Goal: Communication & Community: Answer question/provide support

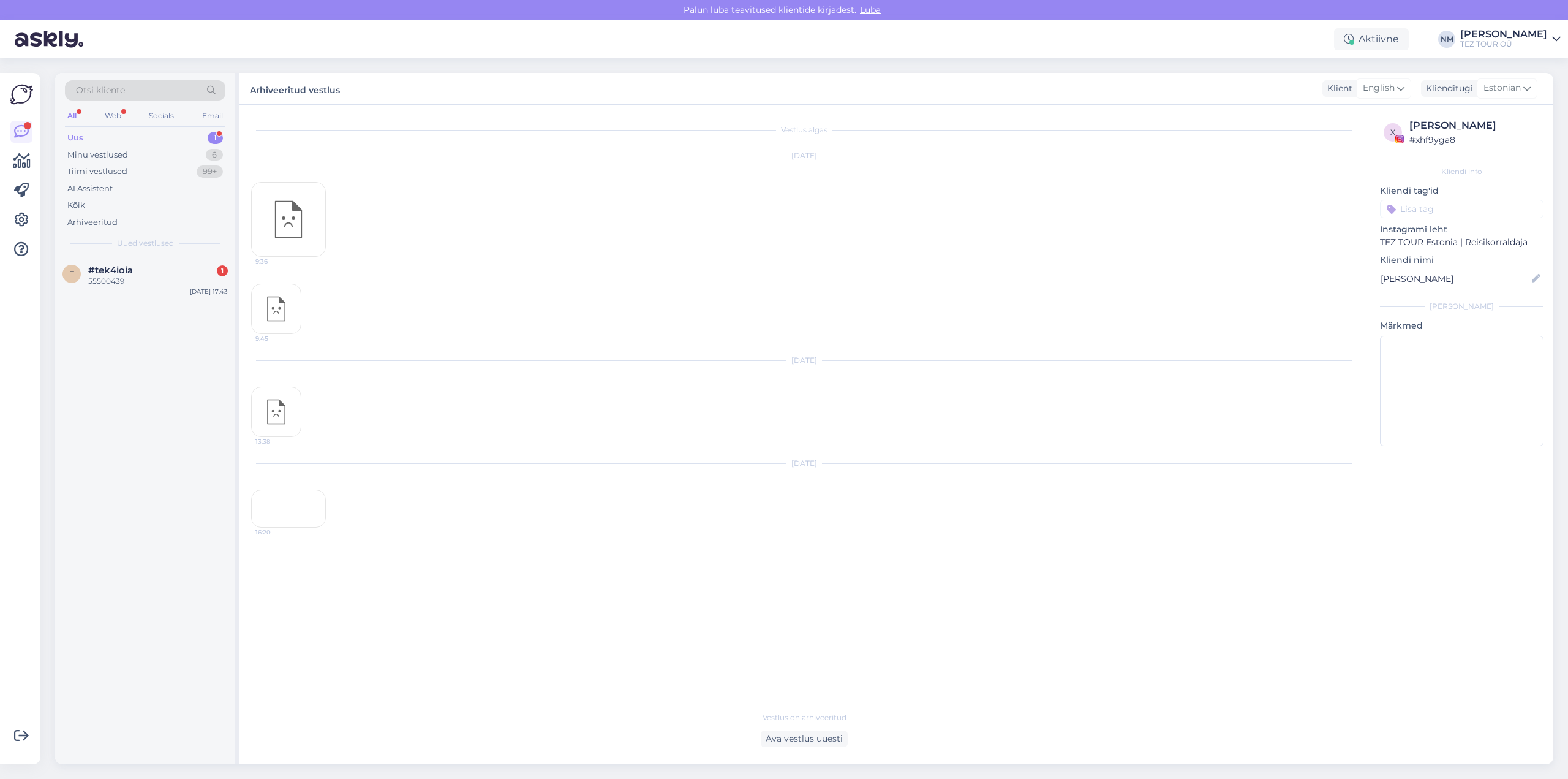
click at [215, 136] on div "1" at bounding box center [216, 137] width 15 height 12
click at [173, 272] on div "#tek4ioia" at bounding box center [158, 270] width 140 height 11
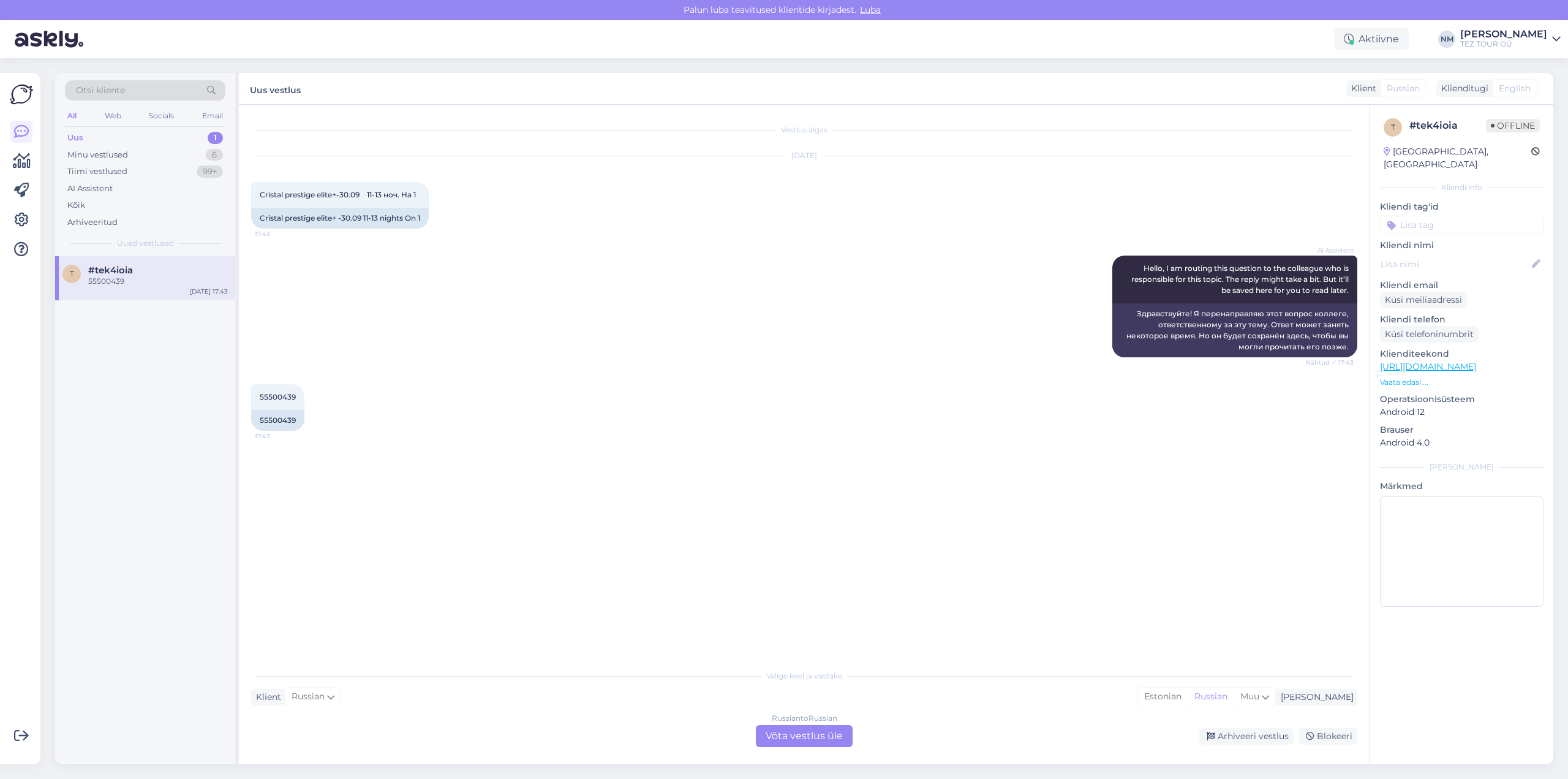
click at [829, 734] on div "Russian to Russian Võta vestlus üle" at bounding box center [804, 736] width 97 height 22
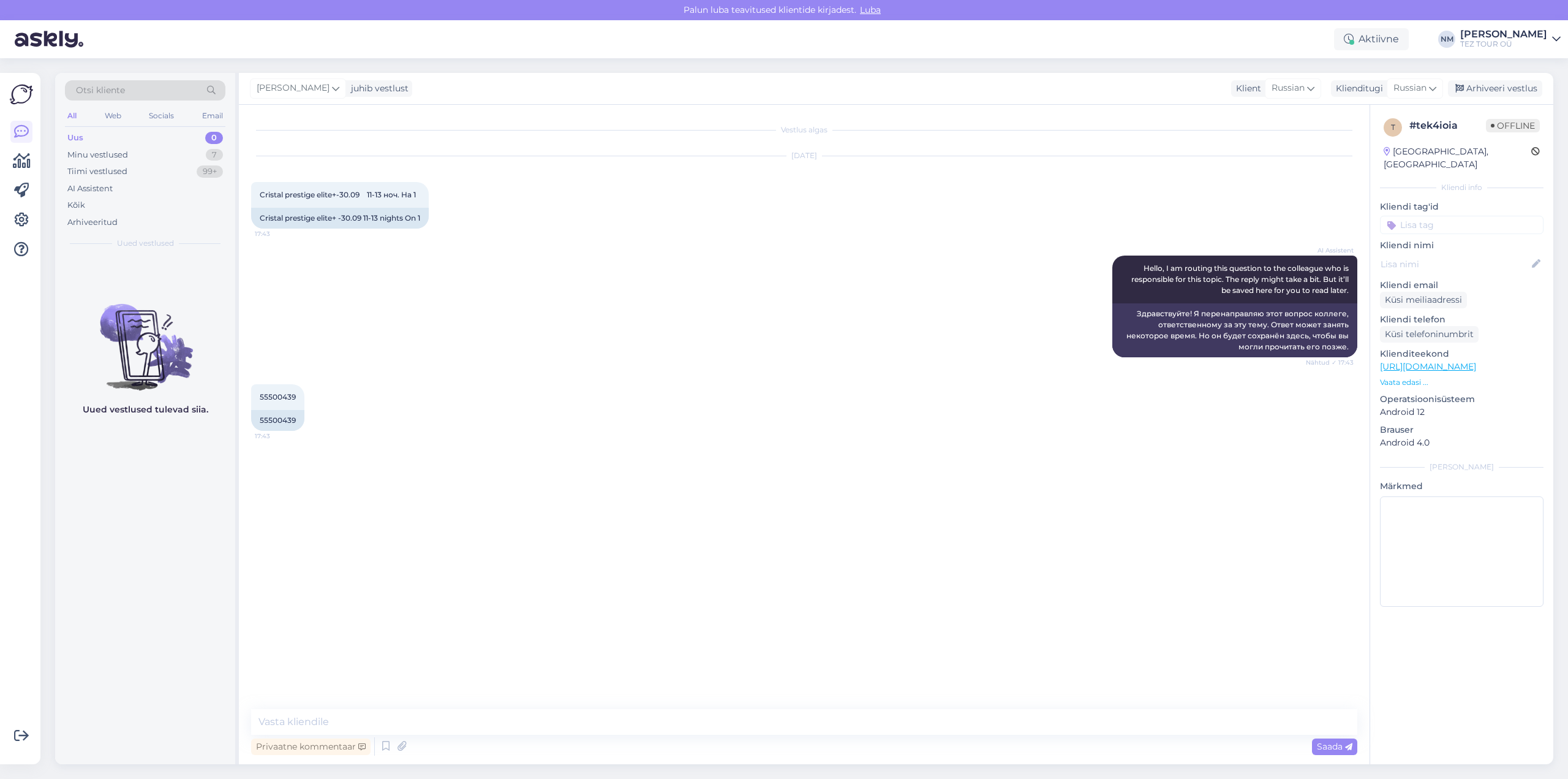
click at [1435, 216] on input at bounding box center [1461, 225] width 163 height 19
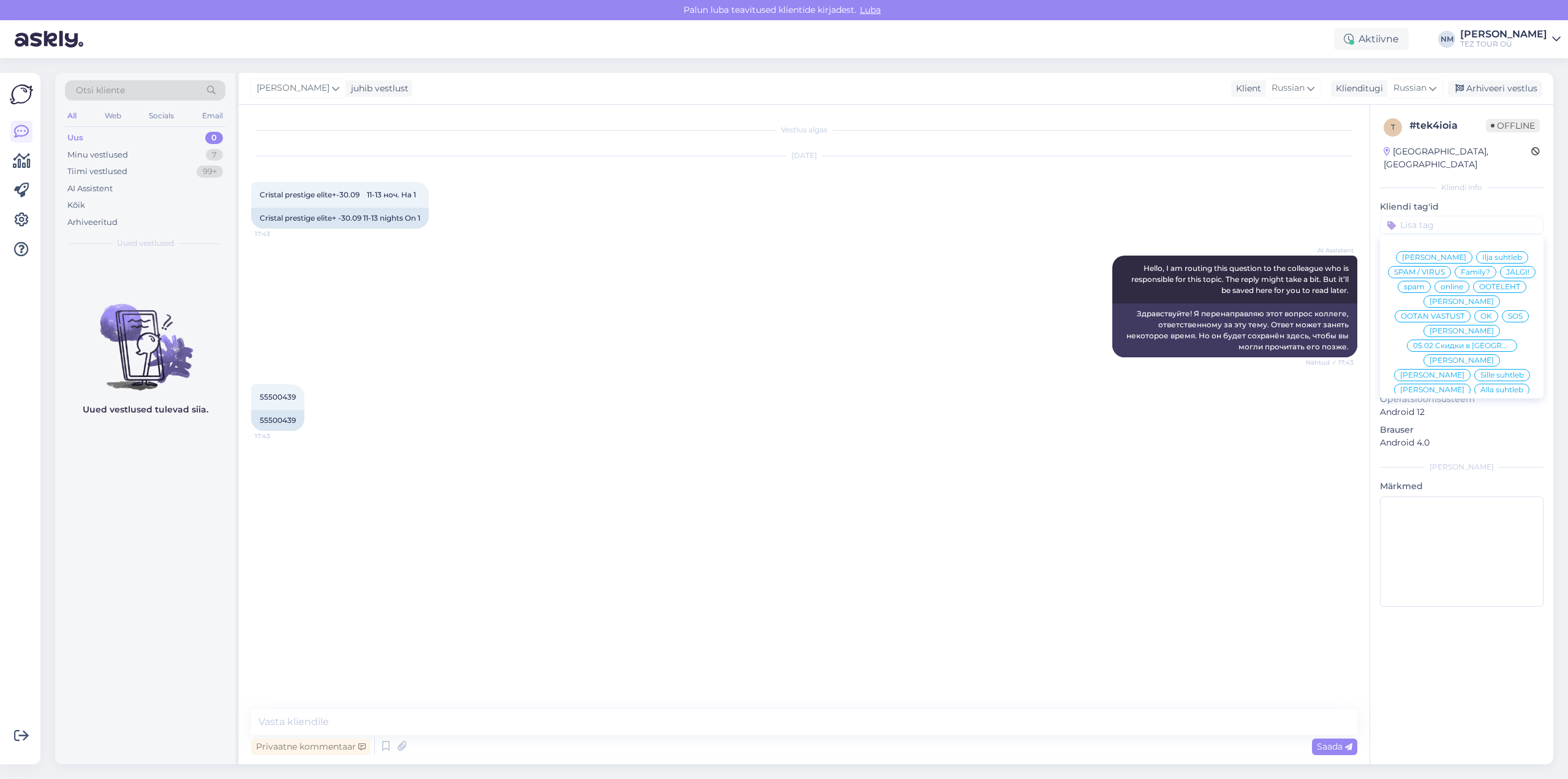
drag, startPoint x: 1467, startPoint y: 332, endPoint x: 1447, endPoint y: 338, distance: 20.9
click at [1467, 415] on span "[PERSON_NAME]" at bounding box center [1461, 419] width 64 height 8
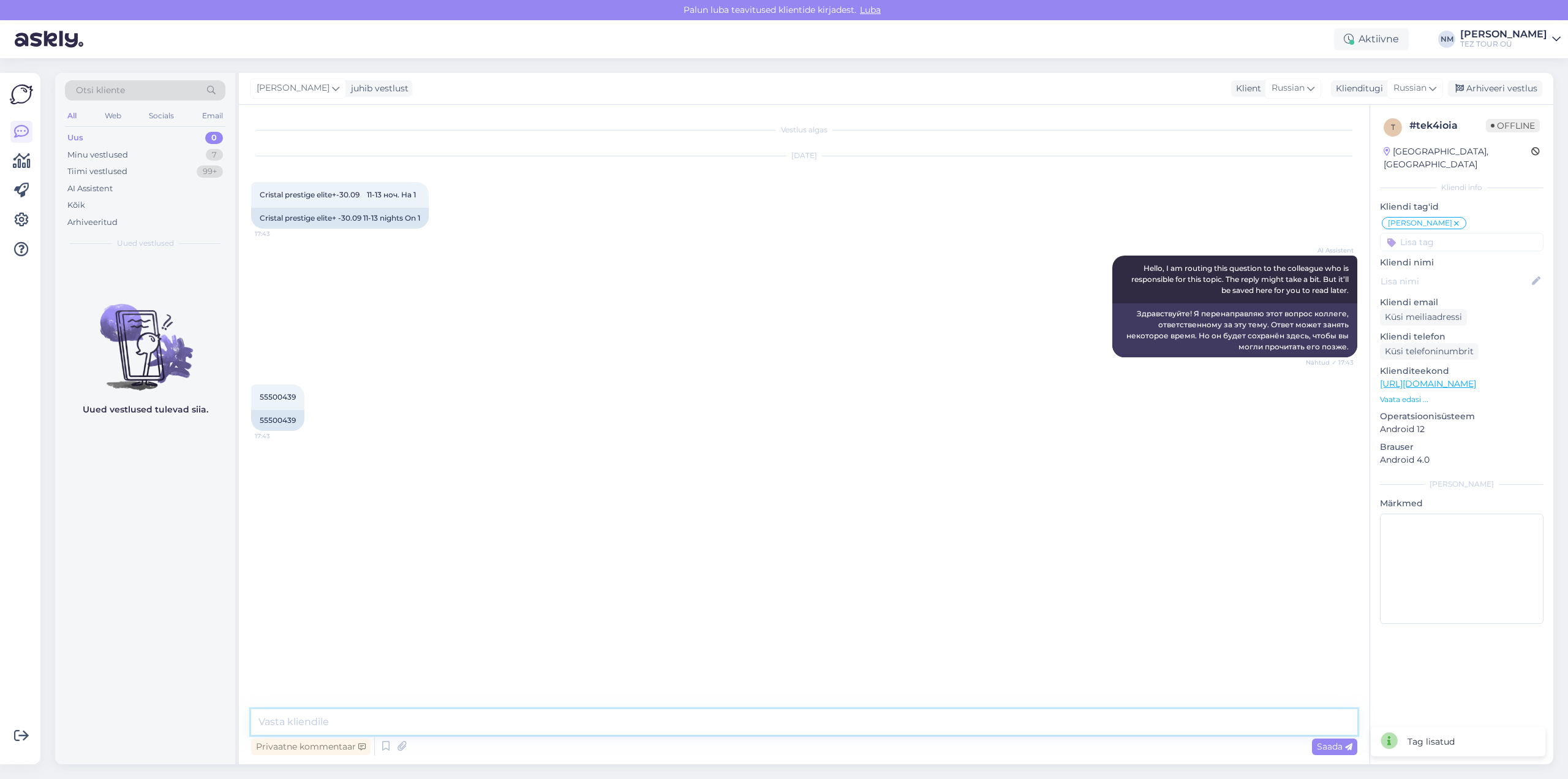
click at [274, 722] on textarea at bounding box center [804, 722] width 1106 height 26
type textarea "Добрый день! Благодарим Вас за обращение."
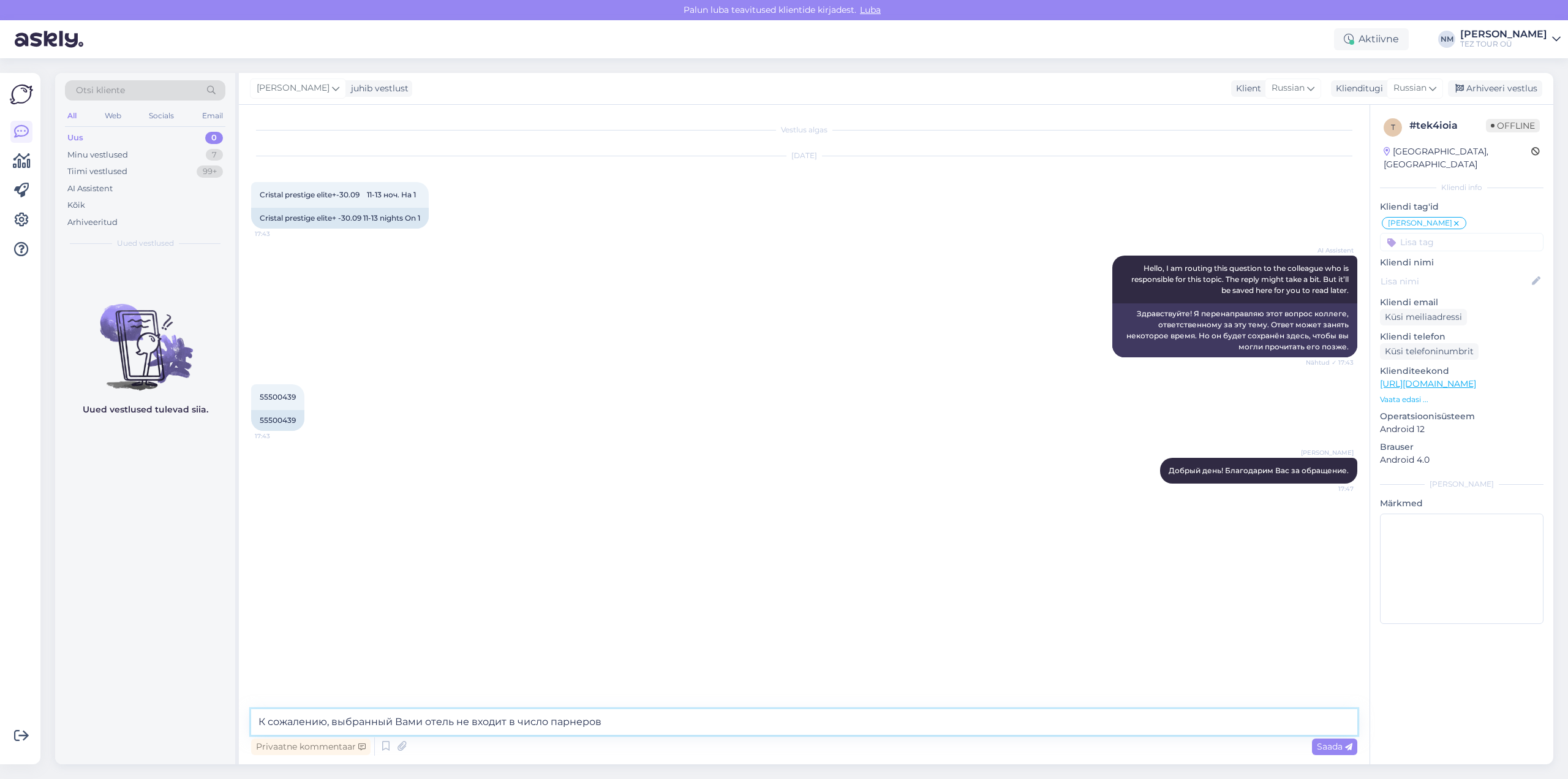
click at [570, 720] on textarea "К сожалению, выбранный Вами отель не входит в число парнеров" at bounding box center [804, 722] width 1106 height 26
click at [623, 721] on textarea "К сожалению, выбранный Вами отель не входит в число партнеров" at bounding box center [804, 722] width 1106 height 26
type textarea "К сожалению, выбранный Вами отель не входит в число партнеров TEZ TOUR."
drag, startPoint x: 260, startPoint y: 191, endPoint x: 315, endPoint y: 195, distance: 55.1
click at [315, 195] on span "Cristal prestige elite+-30.09 11-13 ноч. На 1" at bounding box center [337, 195] width 156 height 9
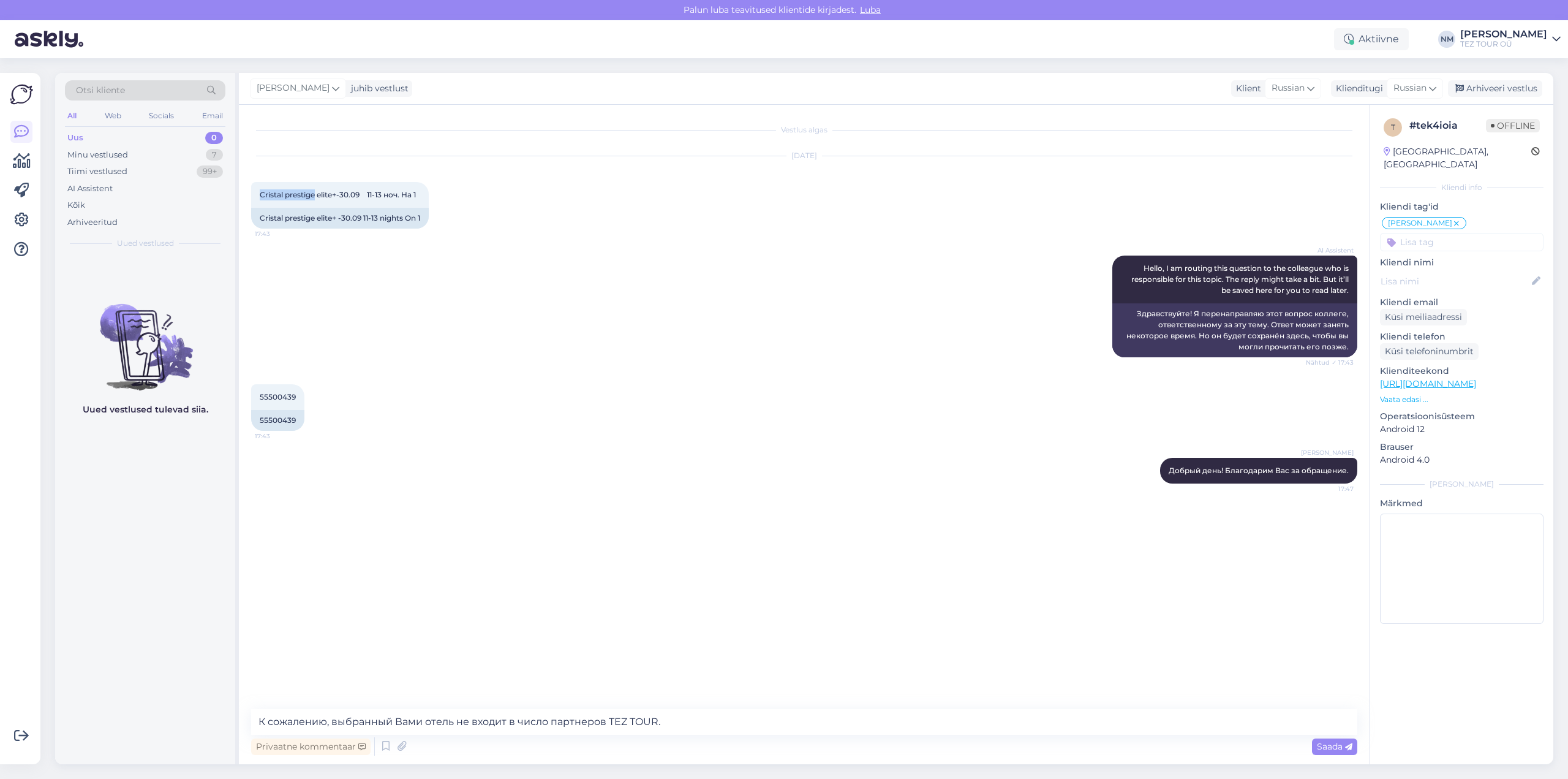
copy span "Cristal prestige"
drag, startPoint x: 1334, startPoint y: 746, endPoint x: 1303, endPoint y: 734, distance: 33.2
click at [1334, 745] on span "Saada" at bounding box center [1335, 746] width 36 height 11
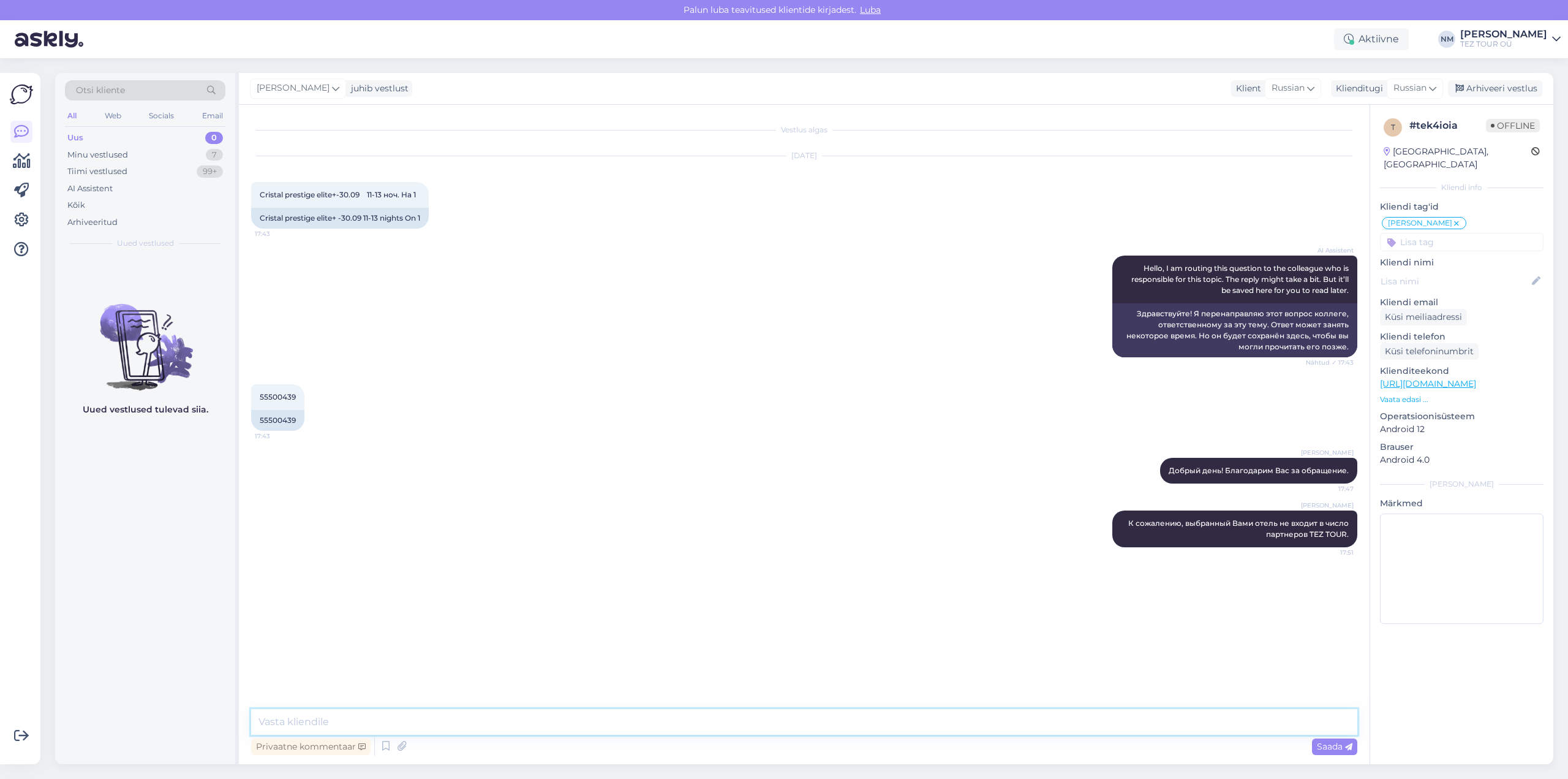
click at [287, 717] on textarea at bounding box center [804, 722] width 1106 height 26
type textarea "При желании, можем предложить именно указанный отель через партнера."
paste textarea "Single Land View"
paste textarea "All Inclusive"
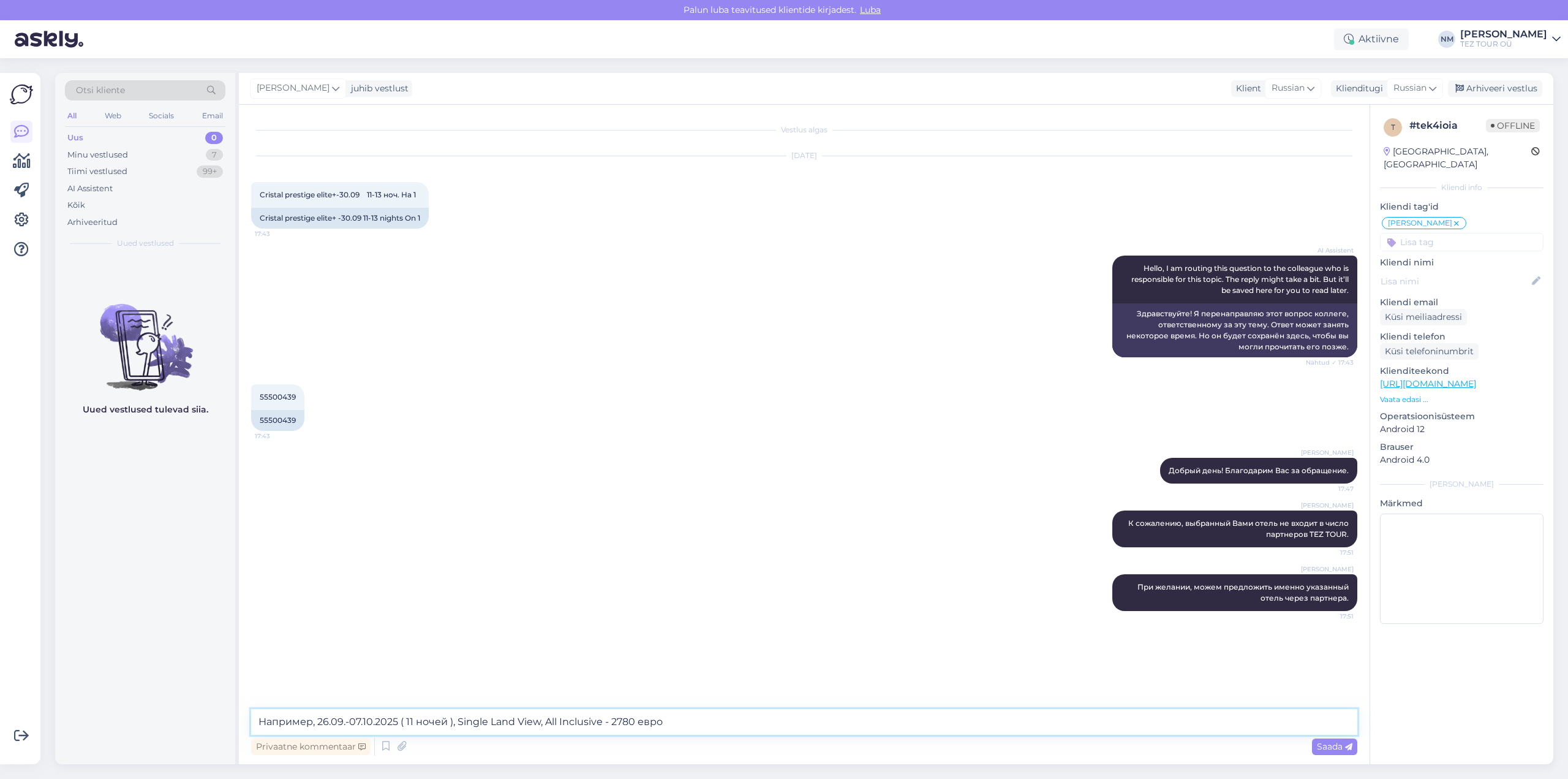
click at [606, 722] on textarea "Например, 26.09.-07.10.2025 ( 11 ночей ), Single Land View, All Inclusive - 278…" at bounding box center [804, 722] width 1106 height 26
type textarea "Например, 26.09.-07.10.2025 ( 11 ночей ), Single Land View, All Inclusive, SGL …"
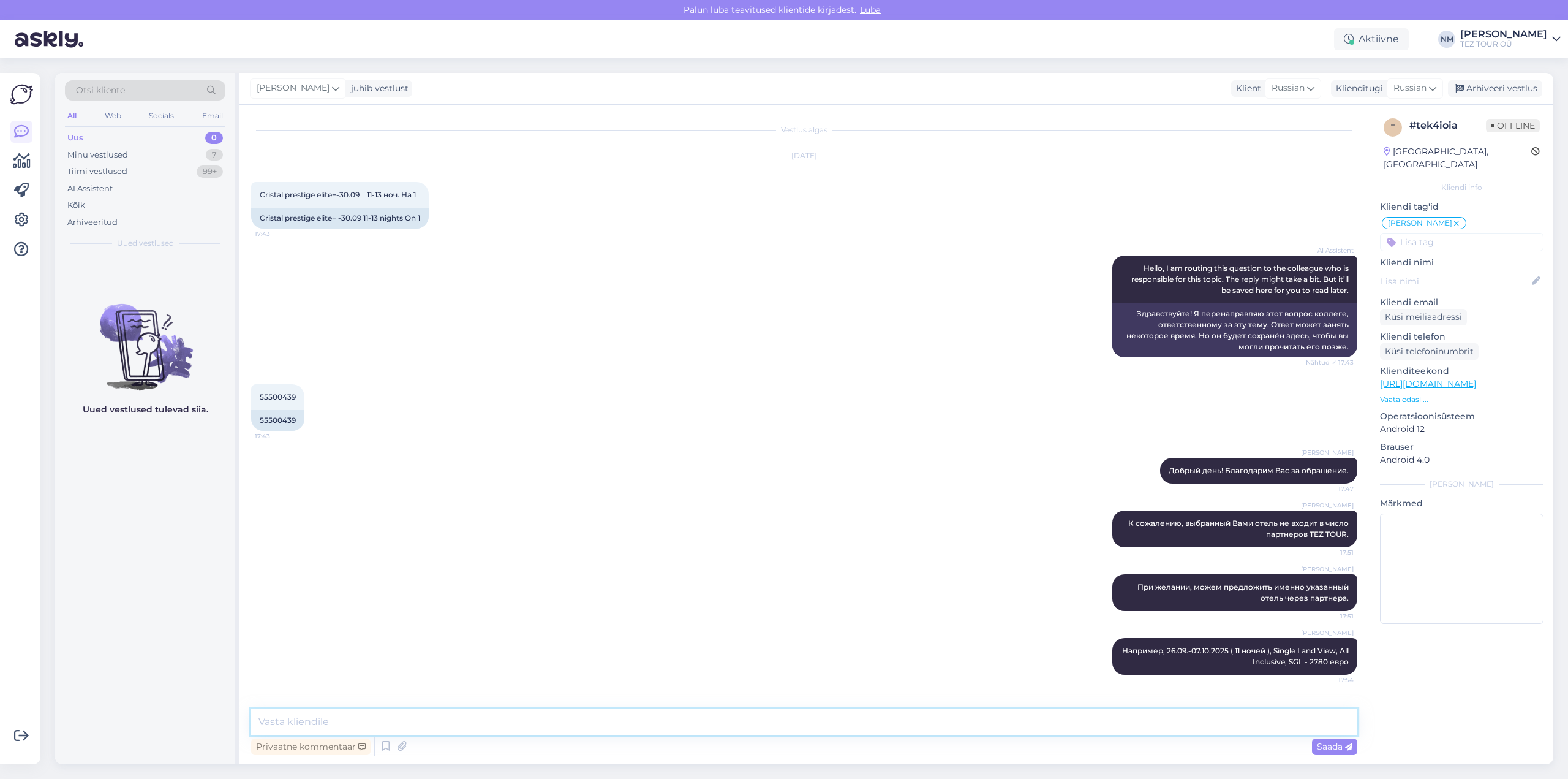
click at [290, 720] on textarea at bounding box center [804, 722] width 1106 height 26
paste textarea "В стоимость пакета входит: *Авиаперелёт из [GEOGRAPHIC_DATA] туда и обратно *Гр…"
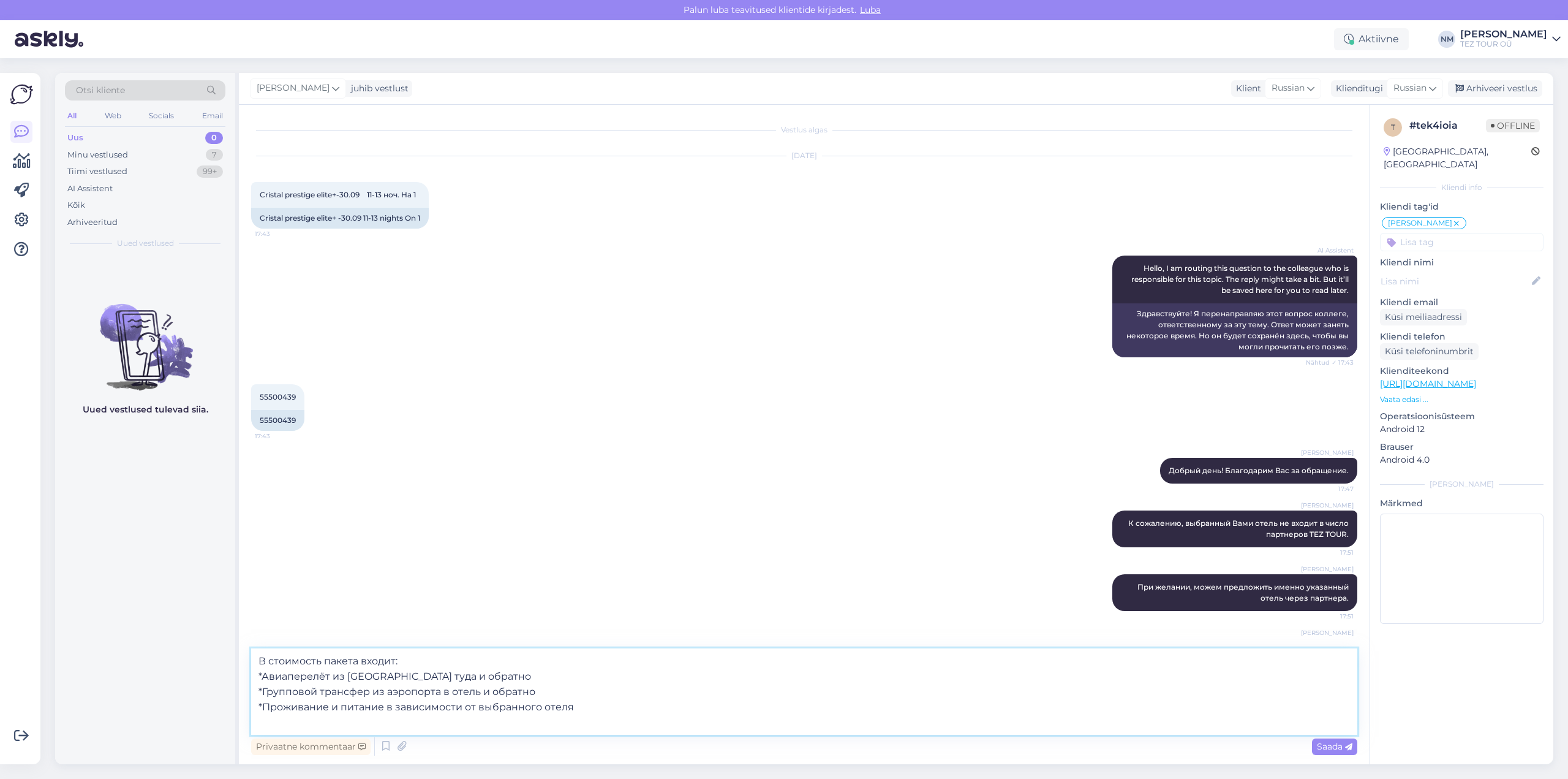
click at [298, 695] on textarea "В стоимость пакета входит: *Авиаперелёт из [GEOGRAPHIC_DATA] туда и обратно *Гр…" at bounding box center [804, 691] width 1106 height 86
type textarea "В стоимость пакета входит: *Авиаперелёт из [GEOGRAPHIC_DATA] туда и обратно *Ин…"
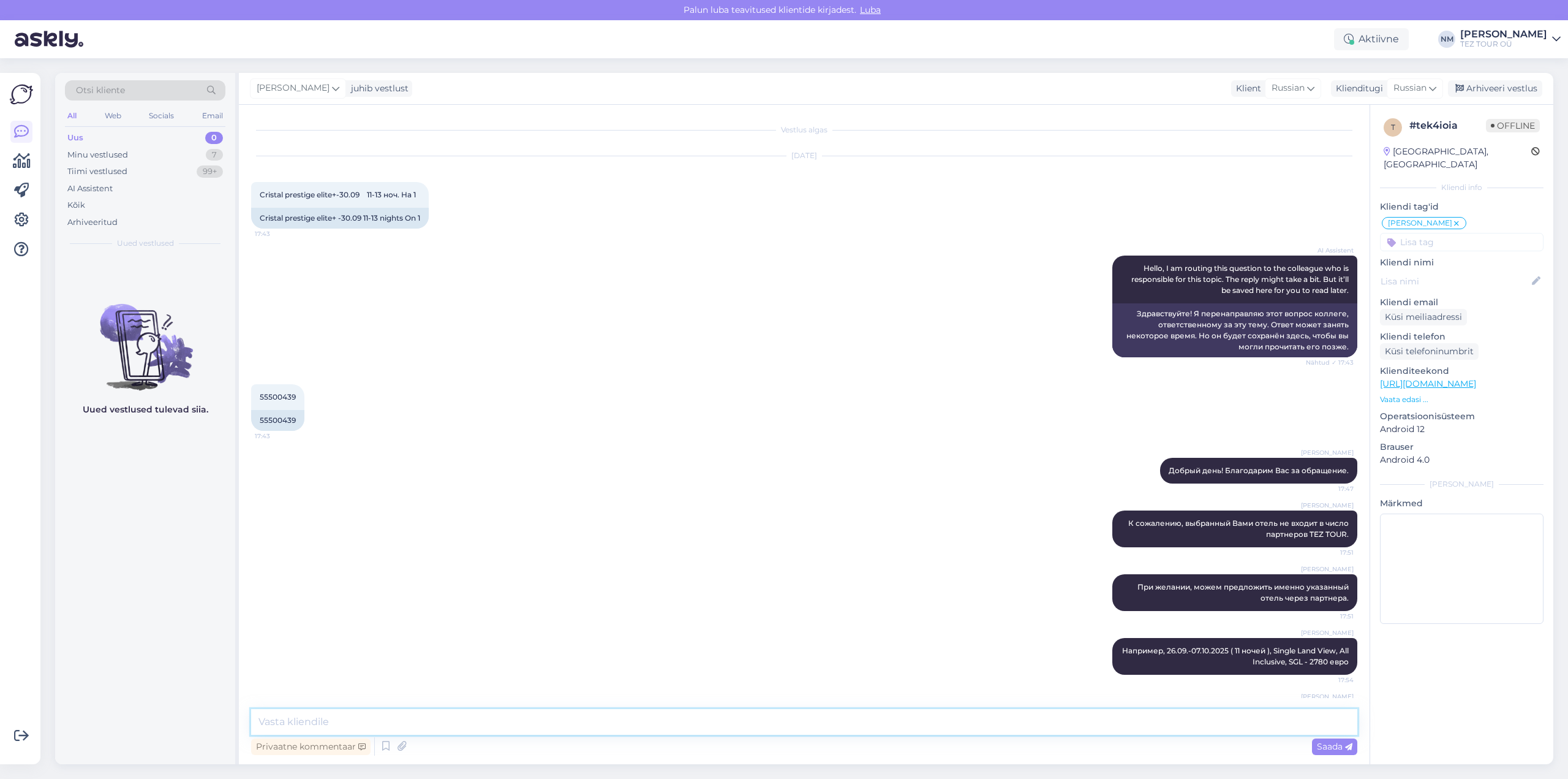
scroll to position [98, 0]
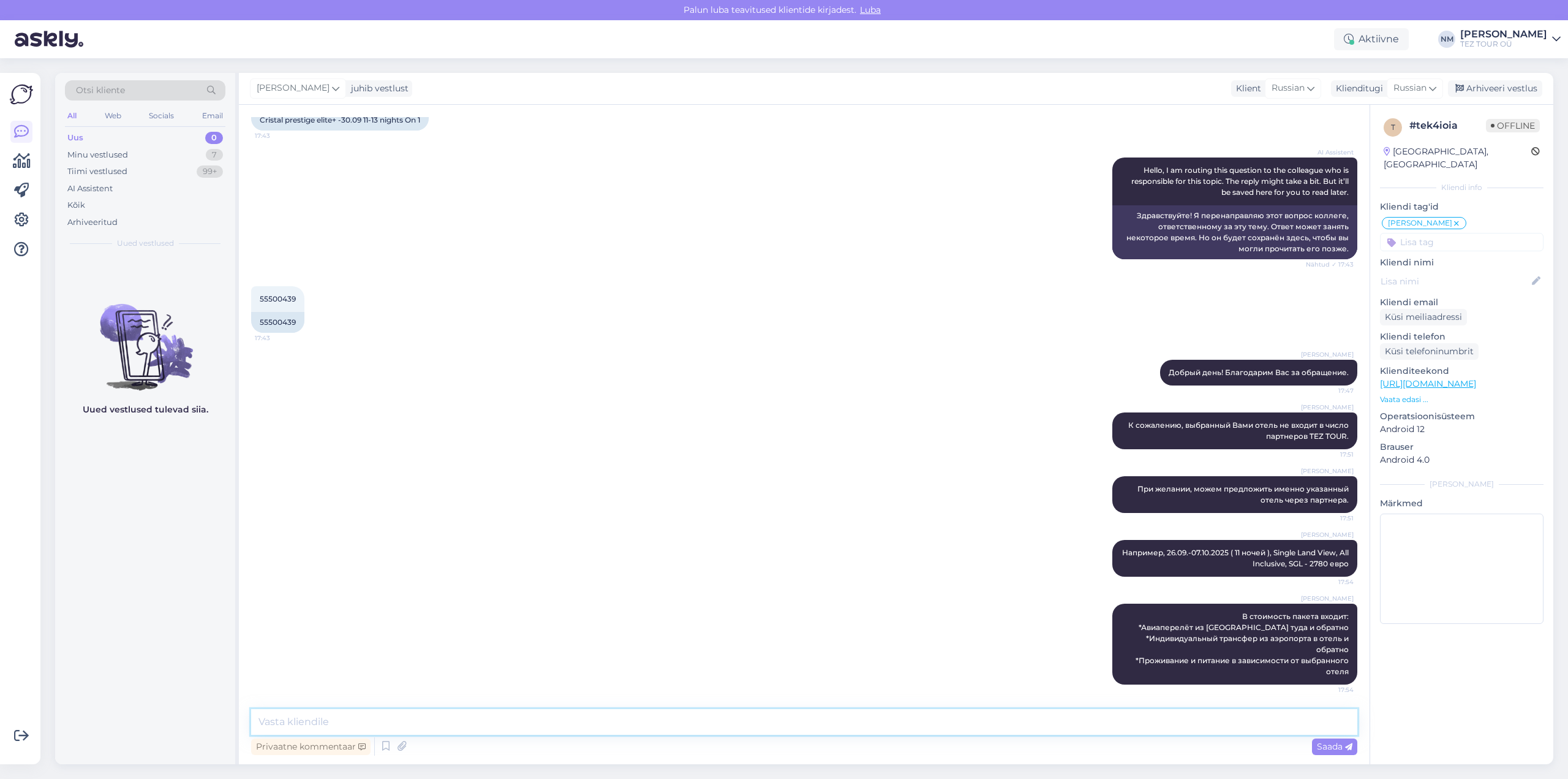
click at [347, 717] on textarea at bounding box center [804, 722] width 1106 height 26
paste textarea "Количество мест по данной цене ограничено."
type textarea "Количество мест по данной цене ограничено."
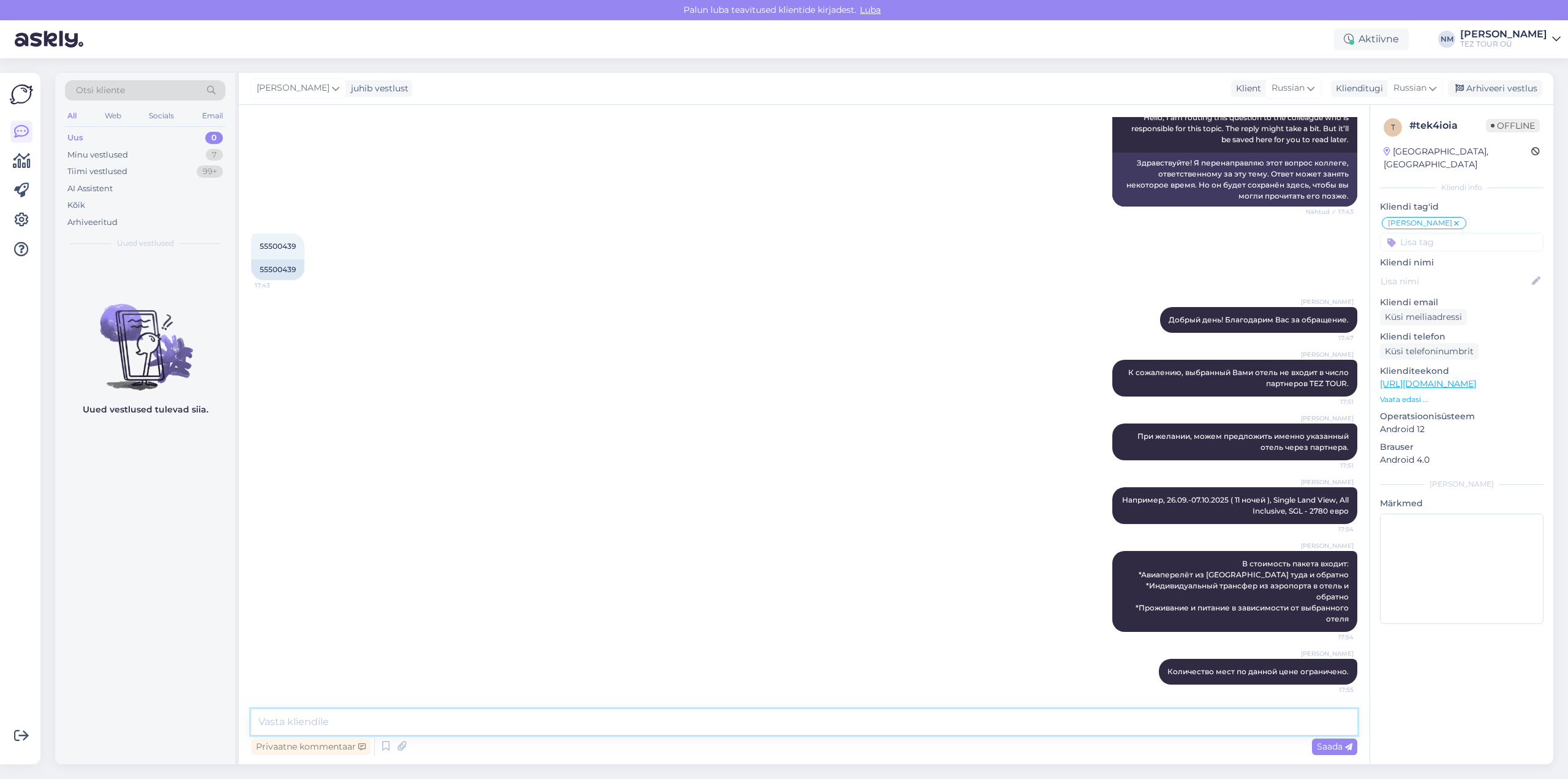
click at [313, 716] on textarea at bounding box center [804, 722] width 1106 height 26
paste textarea "Условия оплаты - если до поездки остается более 21 календарных дней, следует оп…"
type textarea "Условия оплаты - если до поездки остается более 21 календарных дней, следует оп…"
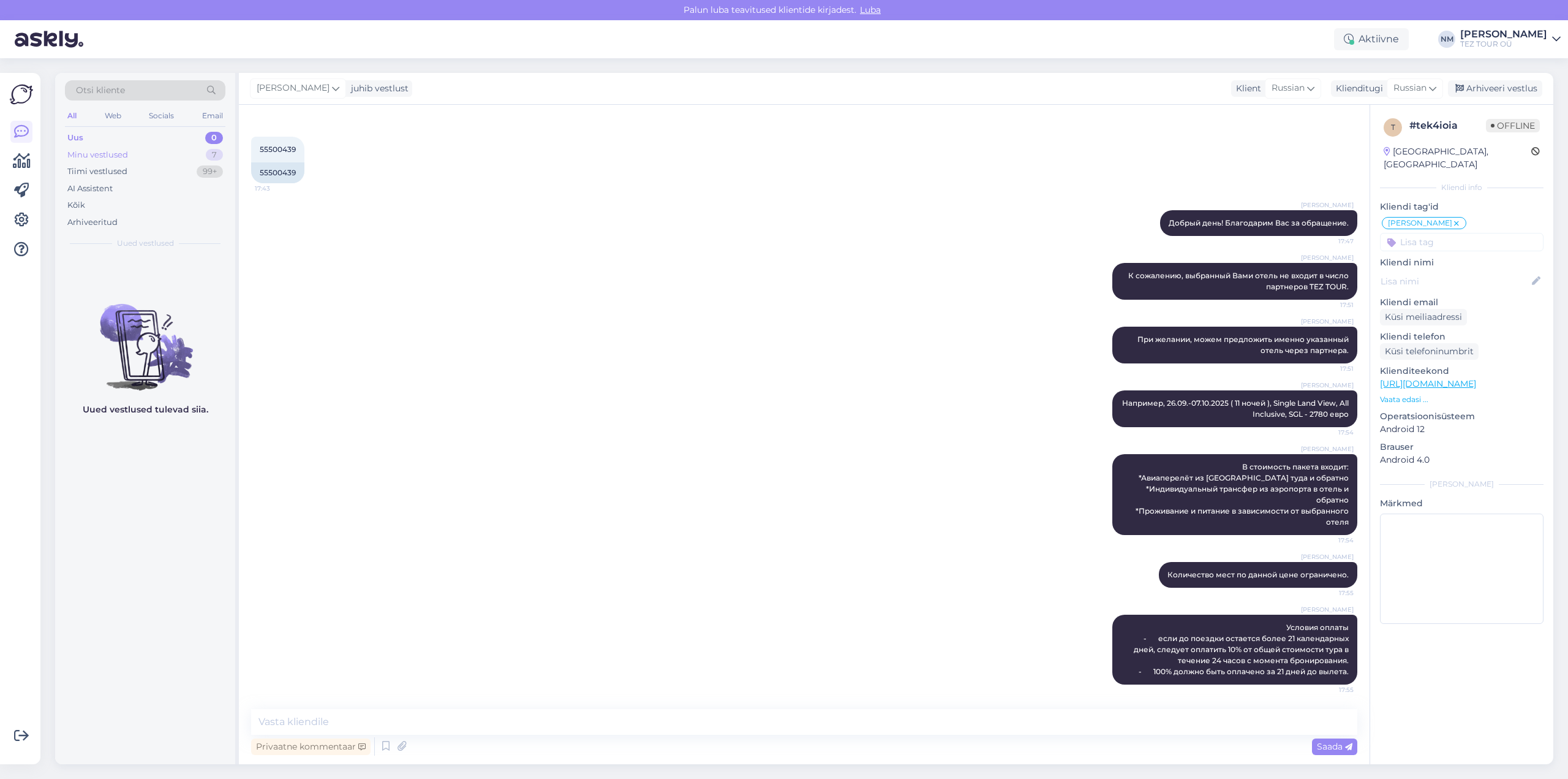
click at [215, 154] on div "7" at bounding box center [214, 154] width 17 height 12
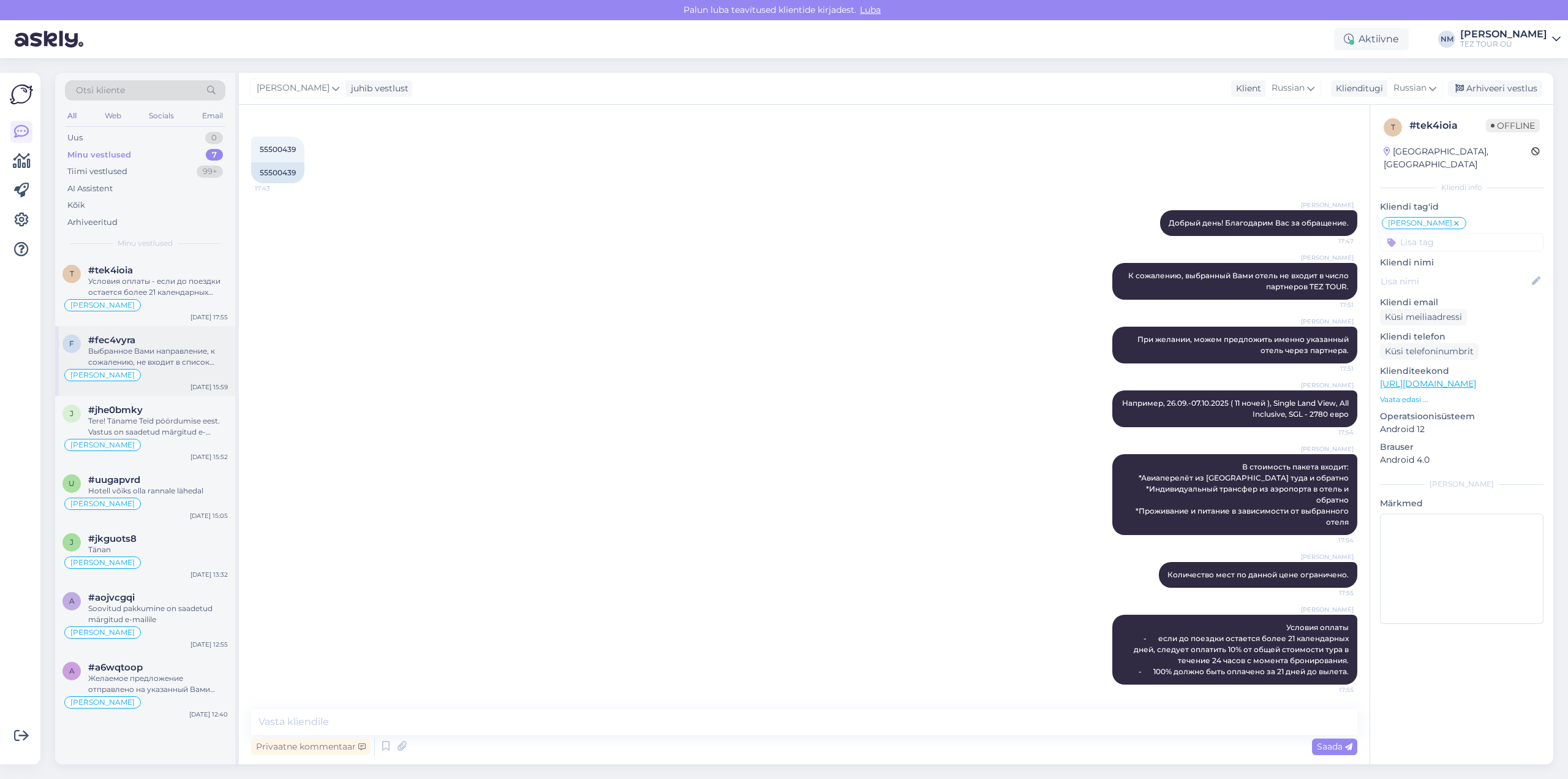
click at [162, 359] on div "Выбранное Вами направление, к сожалению, не входит в список предлагаемых TEZ TO…" at bounding box center [158, 357] width 140 height 22
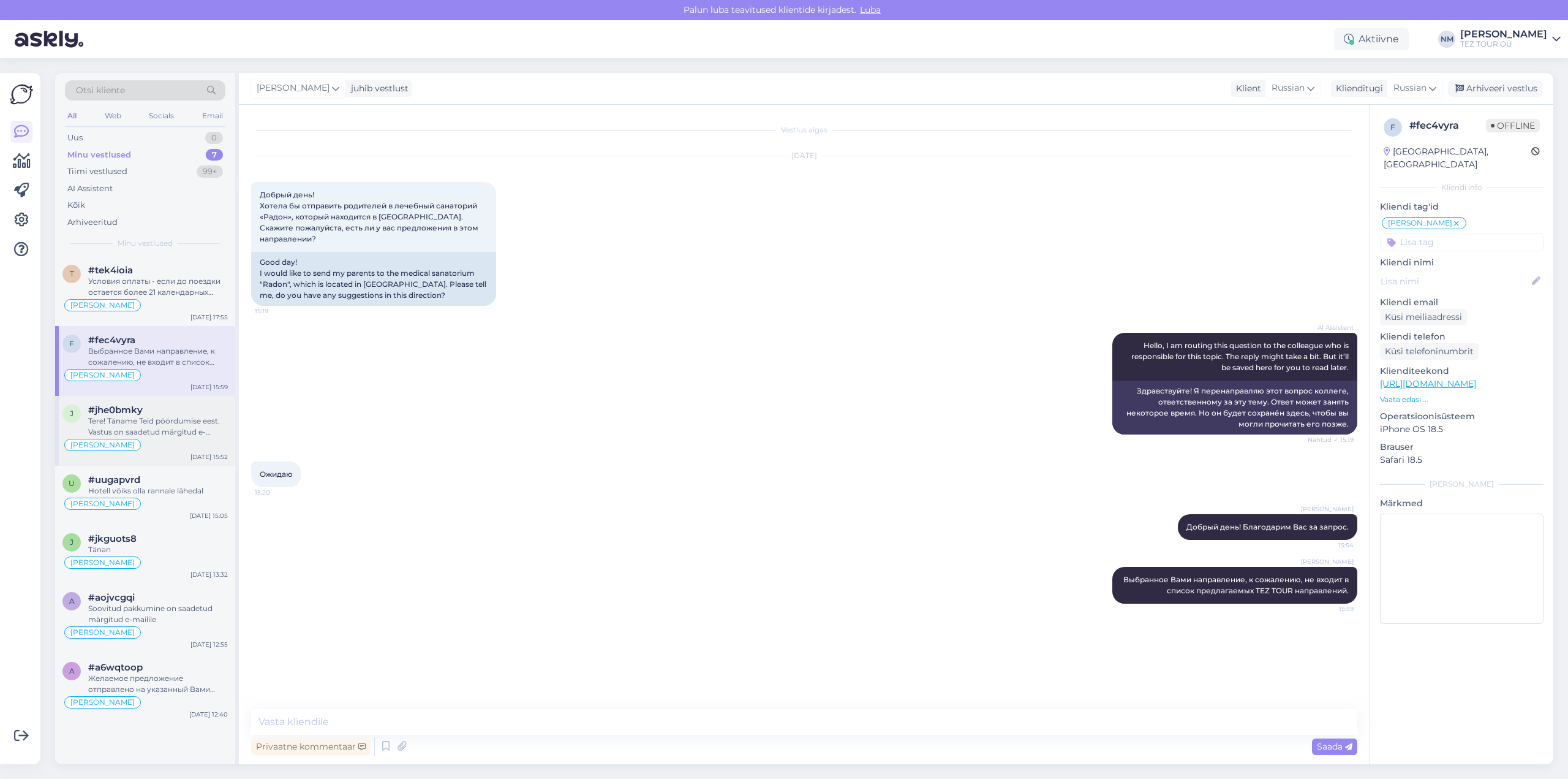
click at [188, 430] on div "Tere! Täname Teid pöördumise eest. Vastus on saadetud märgitud e-mailile" at bounding box center [158, 426] width 140 height 22
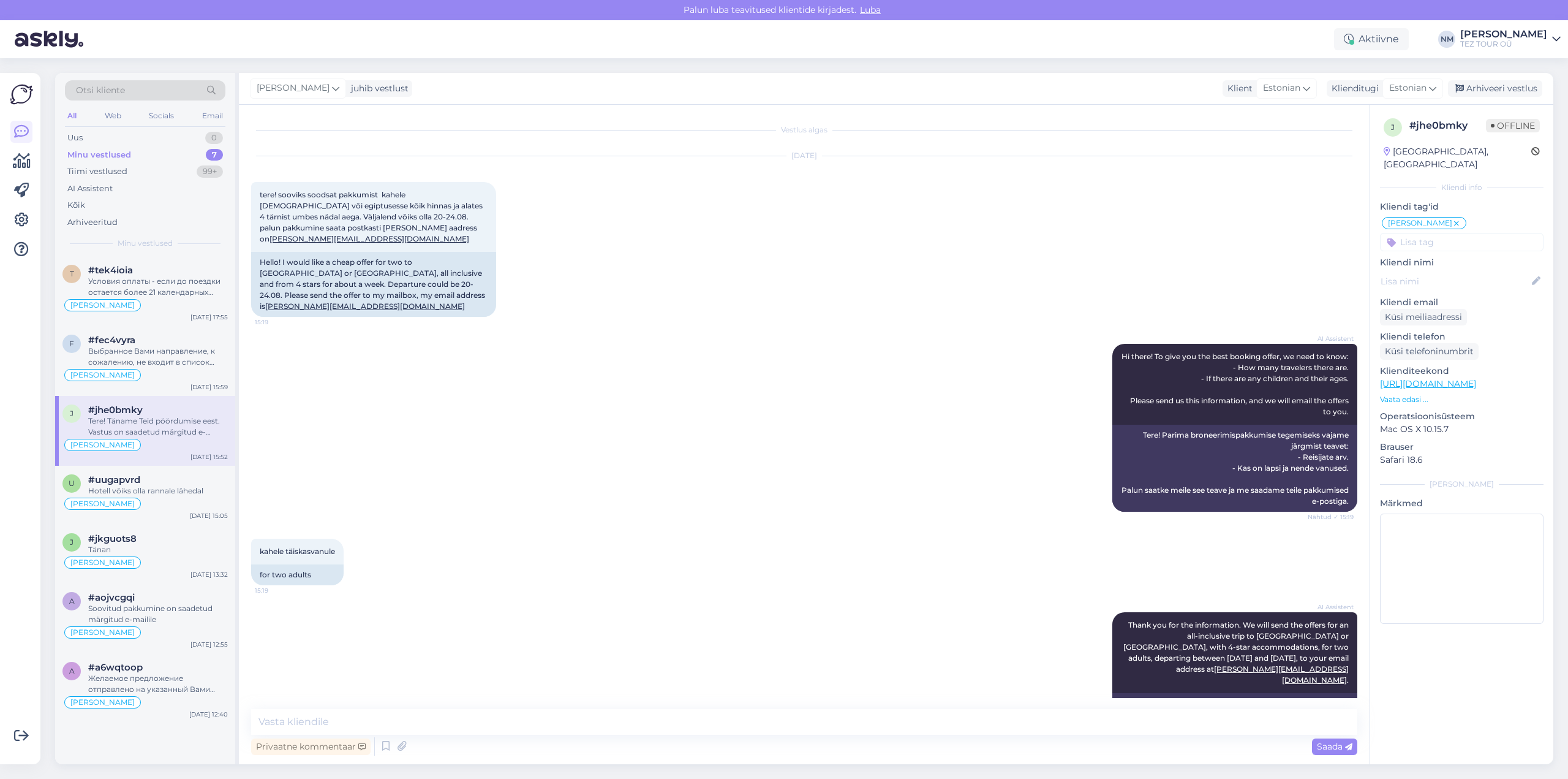
scroll to position [157, 0]
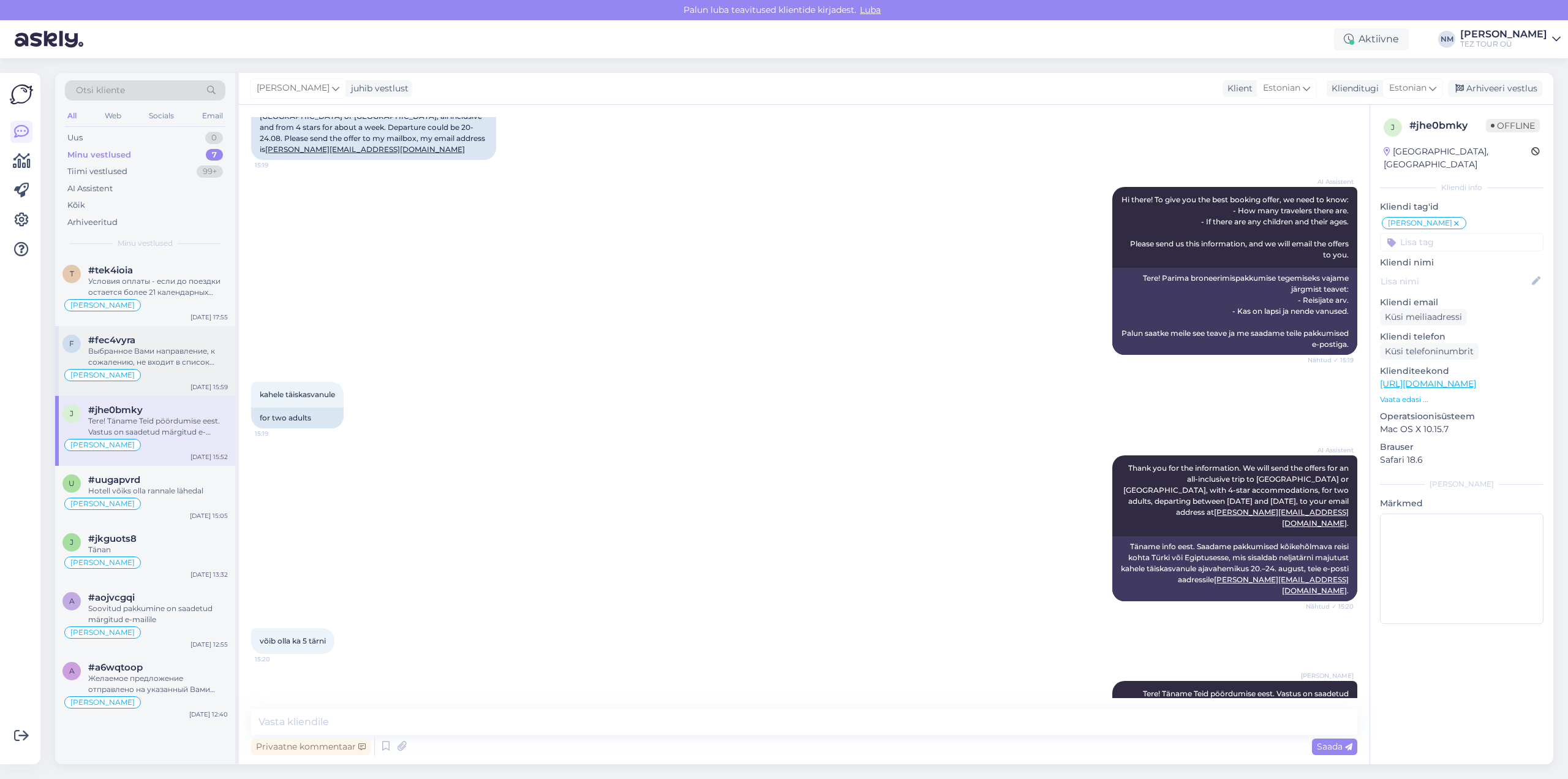
click at [164, 355] on div "Выбранное Вами направление, к сожалению, не входит в список предлагаемых TEZ TO…" at bounding box center [158, 357] width 140 height 22
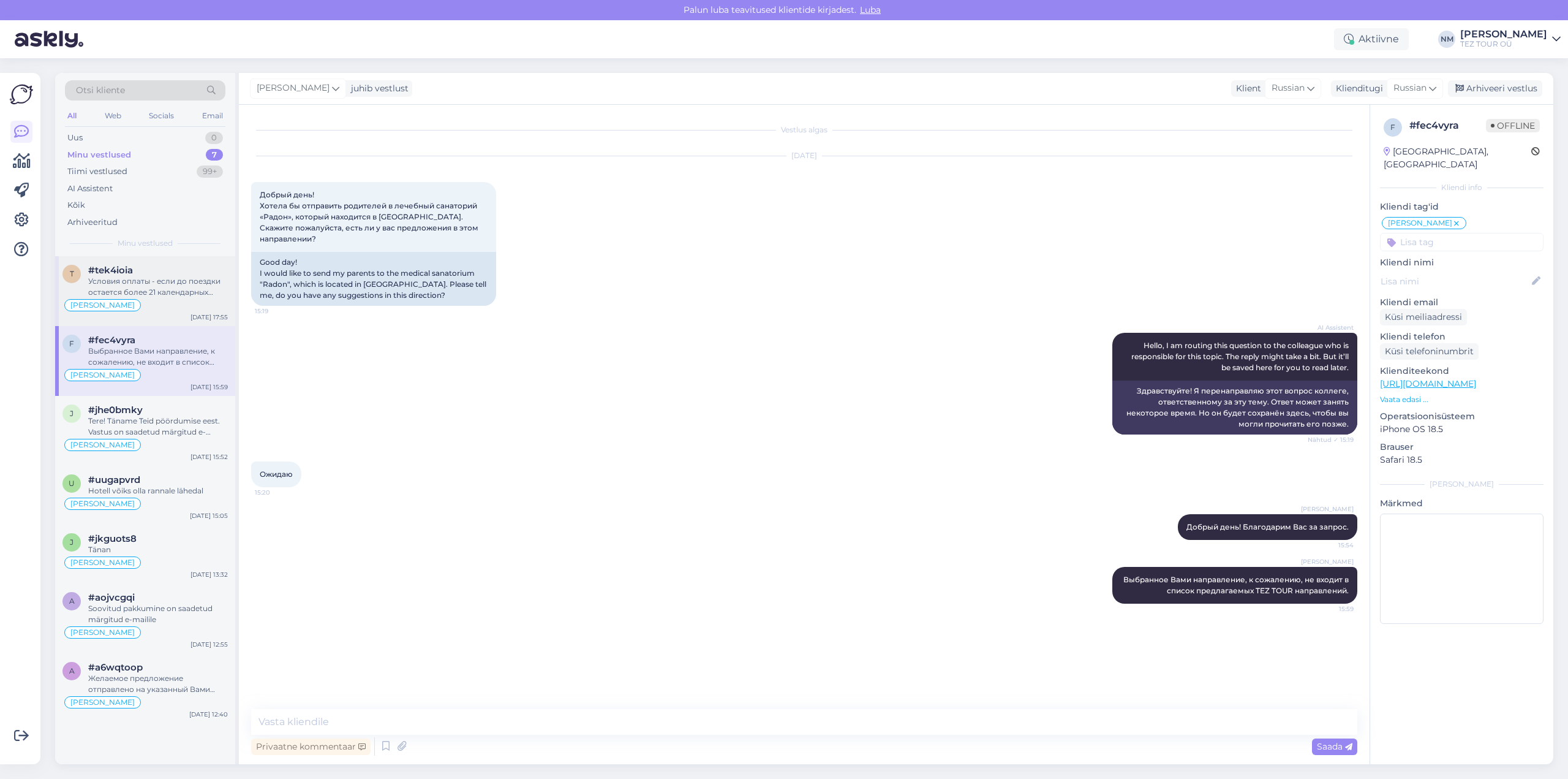
click at [168, 295] on div "Условия оплаты - если до поездки остается более 21 календарных дней, следует оп…" at bounding box center [158, 286] width 140 height 22
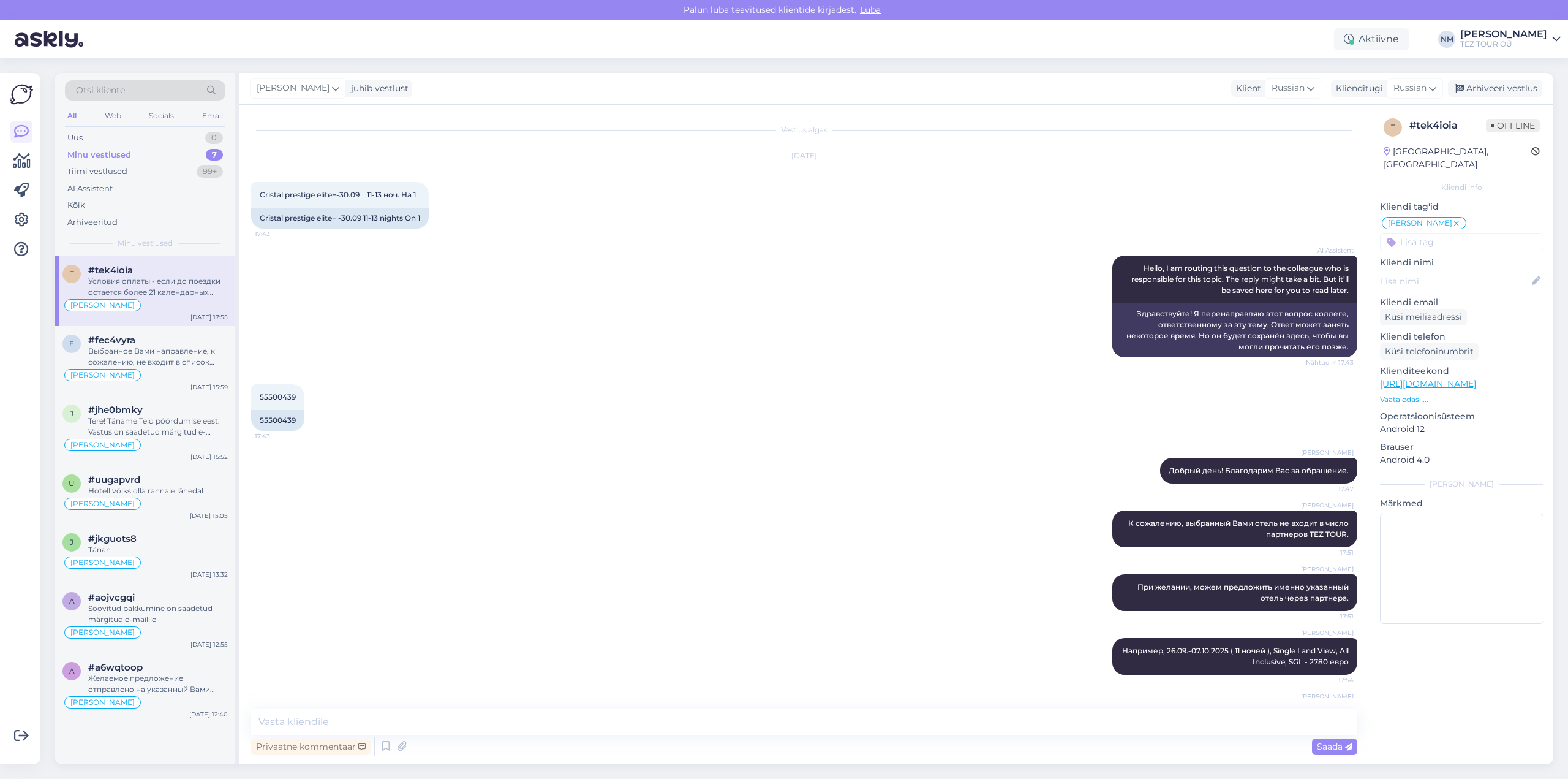
scroll to position [248, 0]
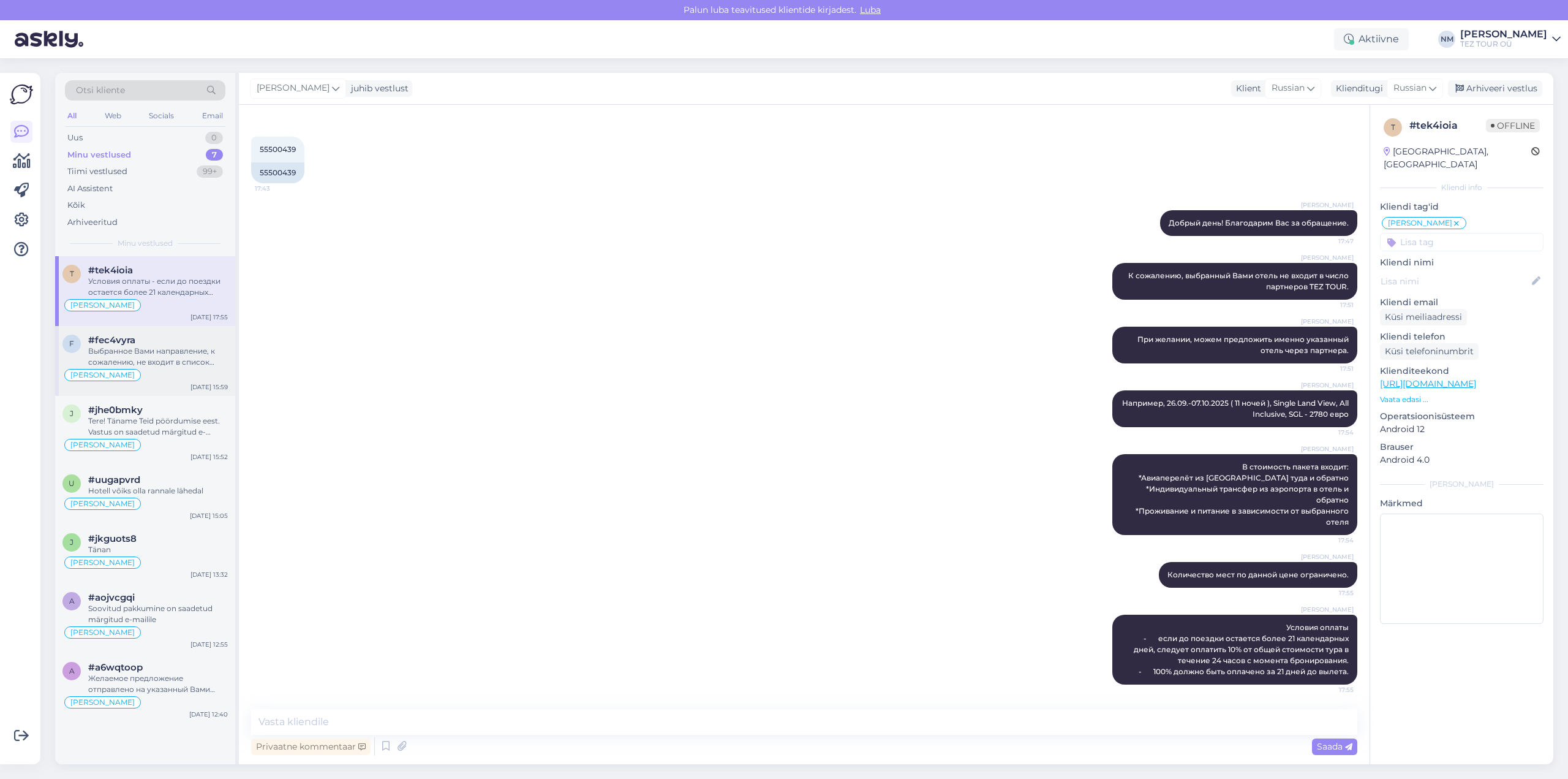
click at [164, 355] on div "Выбранное Вами направление, к сожалению, не входит в список предлагаемых TEZ TO…" at bounding box center [158, 357] width 140 height 22
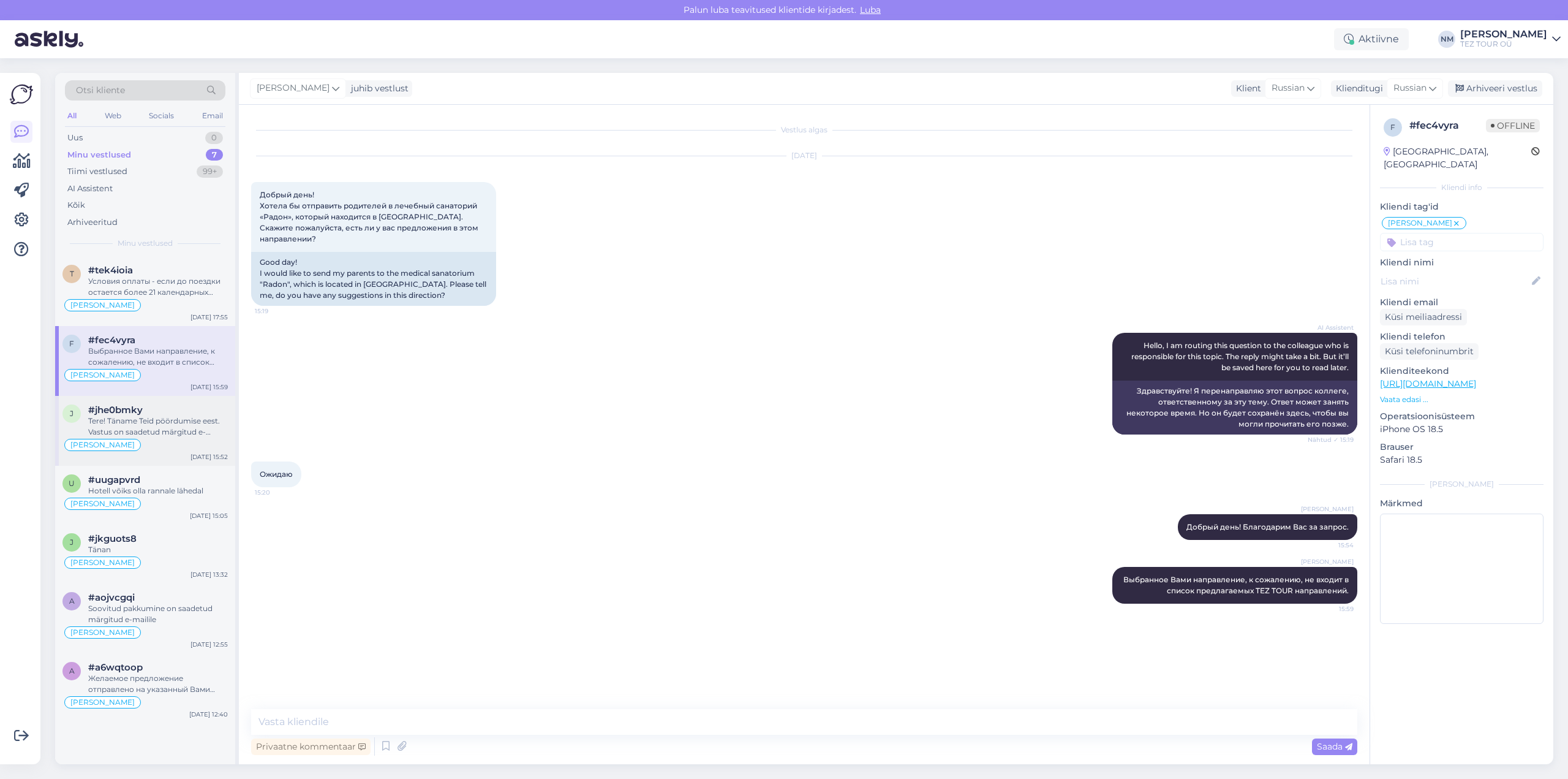
click at [168, 429] on div "Tere! Täname Teid pöördumise eest. Vastus on saadetud märgitud e-mailile" at bounding box center [158, 426] width 140 height 22
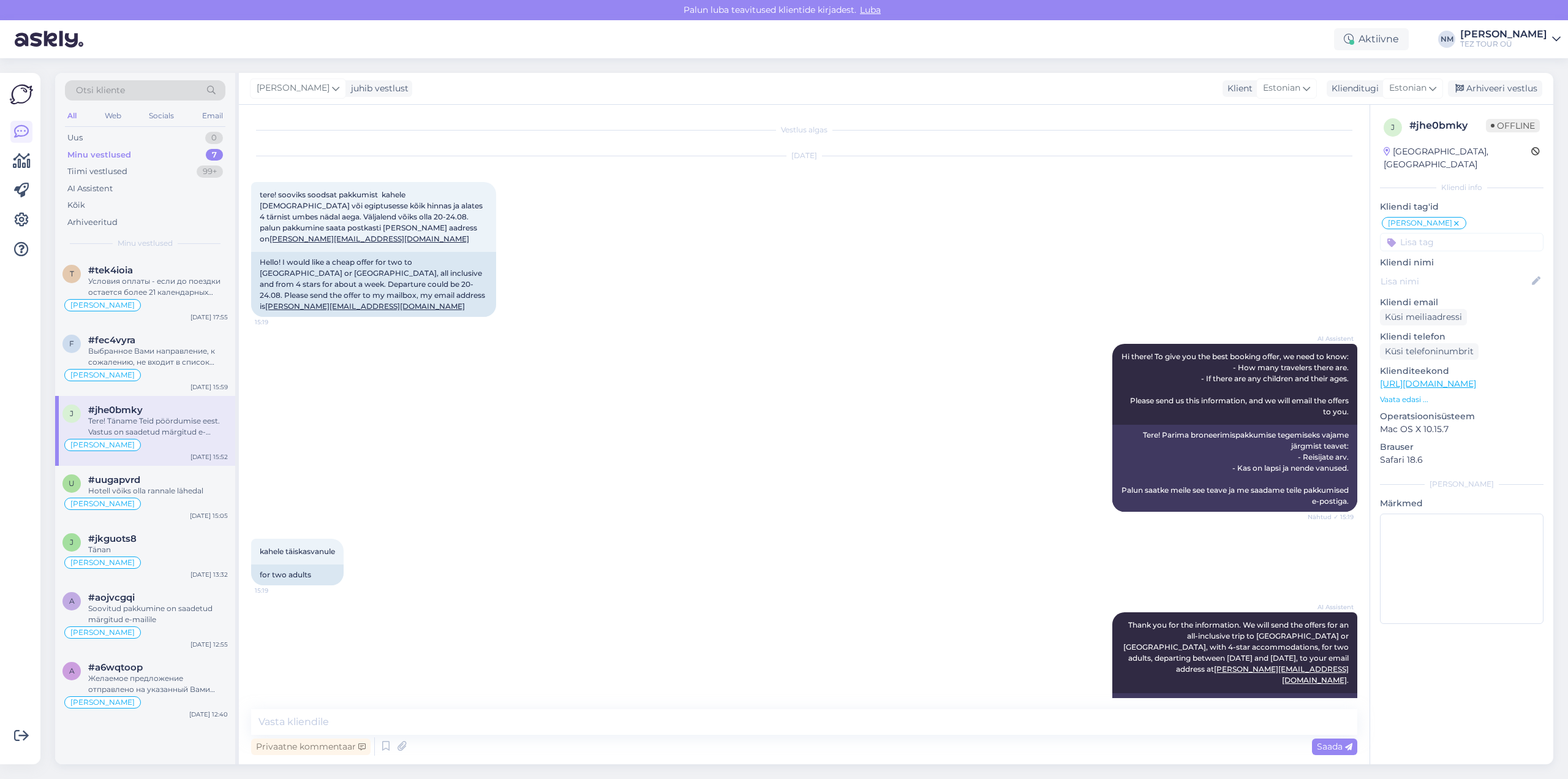
scroll to position [157, 0]
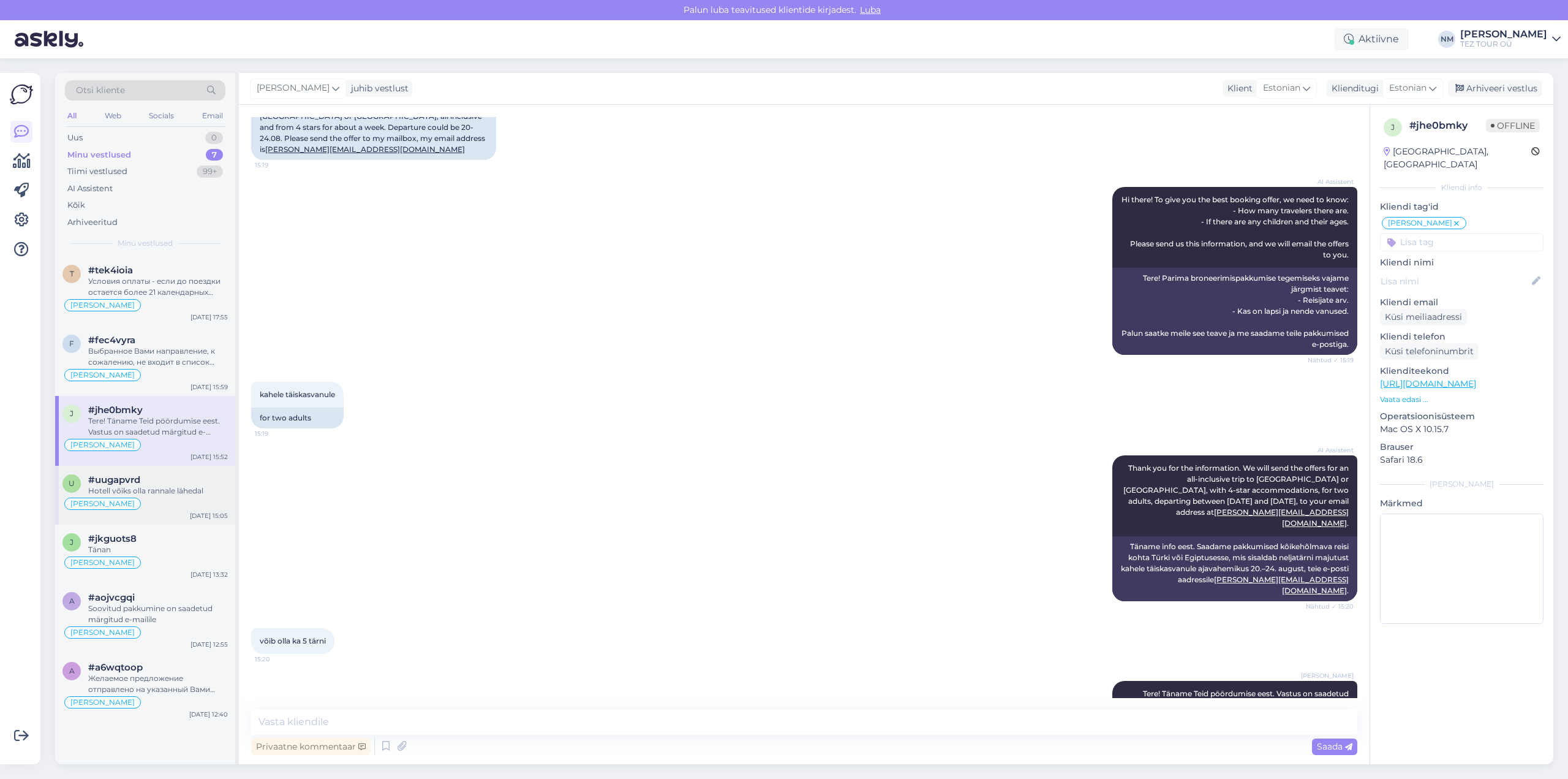
click at [174, 489] on div "Hotell võiks olla rannale lähedal" at bounding box center [158, 491] width 140 height 11
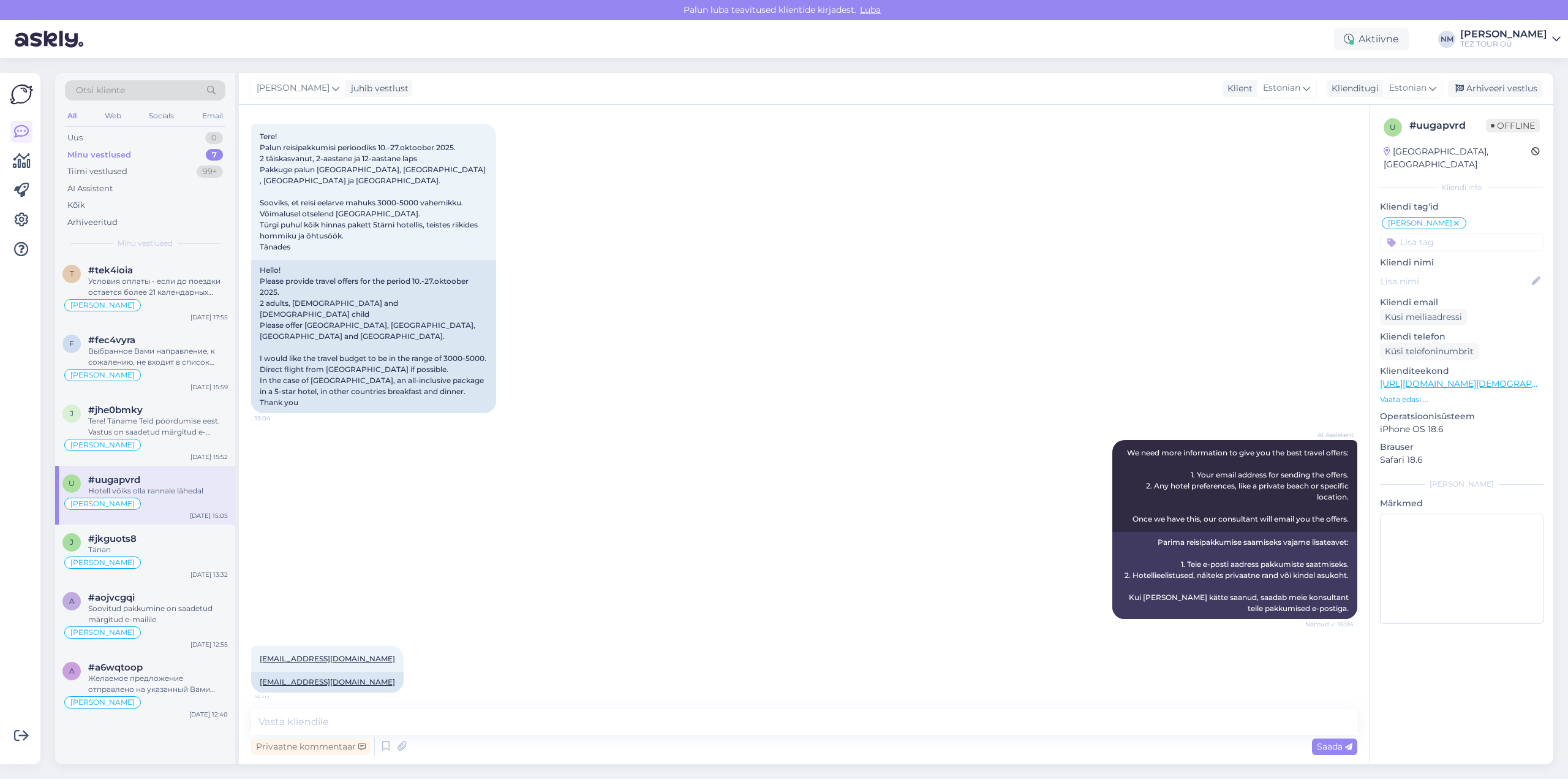
scroll to position [0, 0]
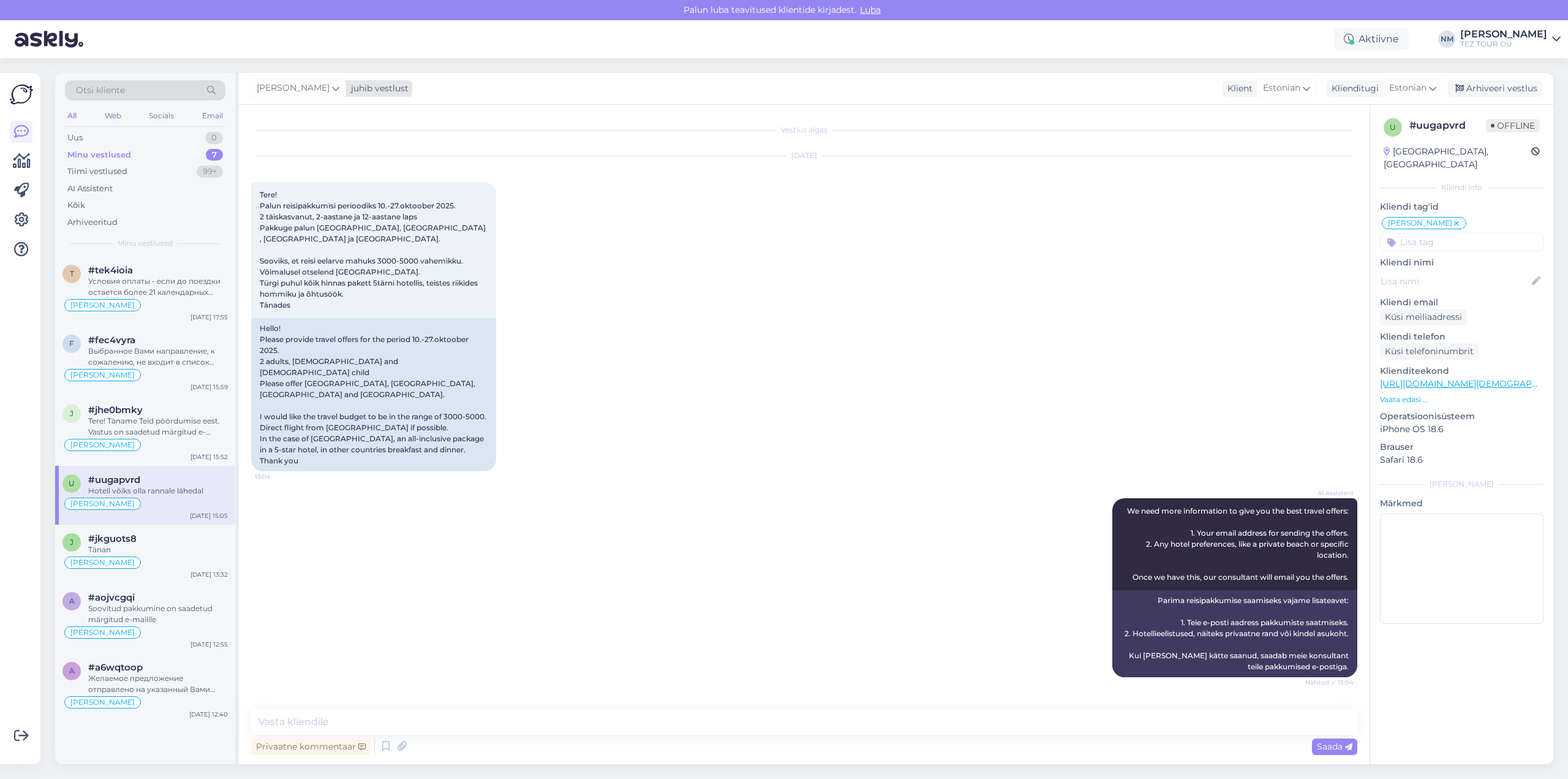
click at [334, 90] on icon at bounding box center [336, 88] width 8 height 13
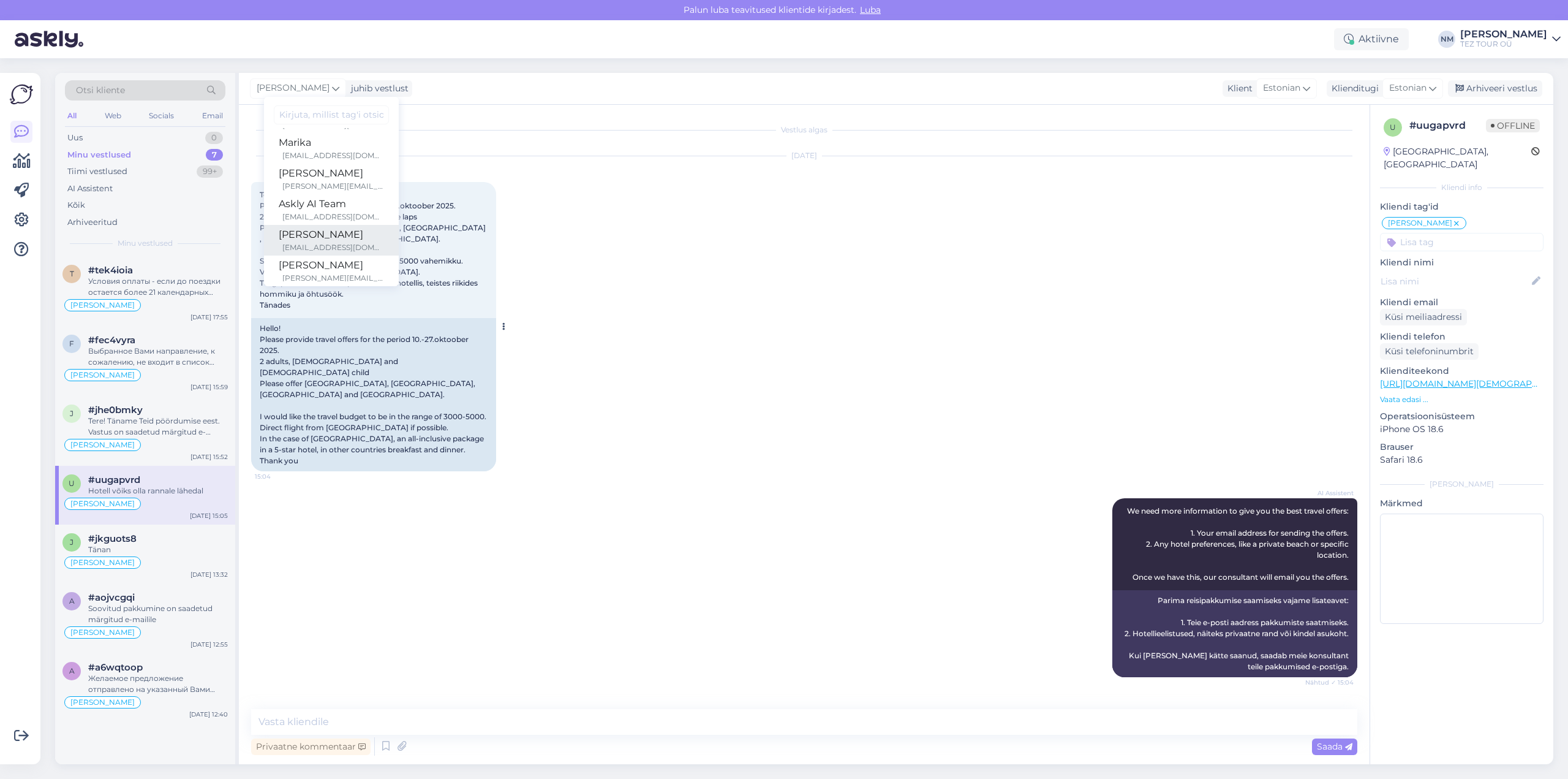
click at [347, 232] on div "[PERSON_NAME]" at bounding box center [331, 234] width 105 height 15
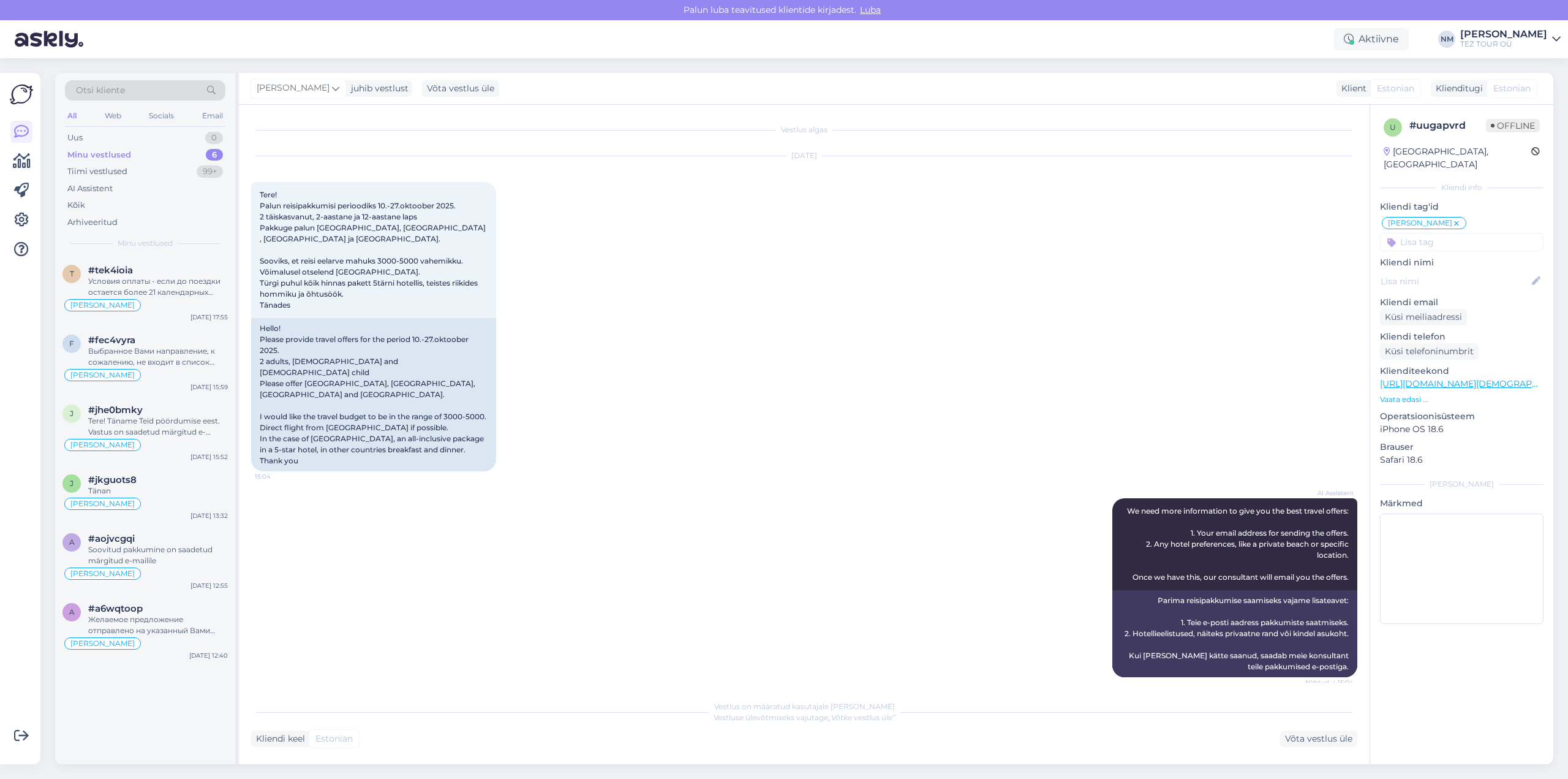
click at [1453, 219] on icon at bounding box center [1457, 223] width 8 height 10
click at [1443, 216] on input at bounding box center [1461, 225] width 163 height 19
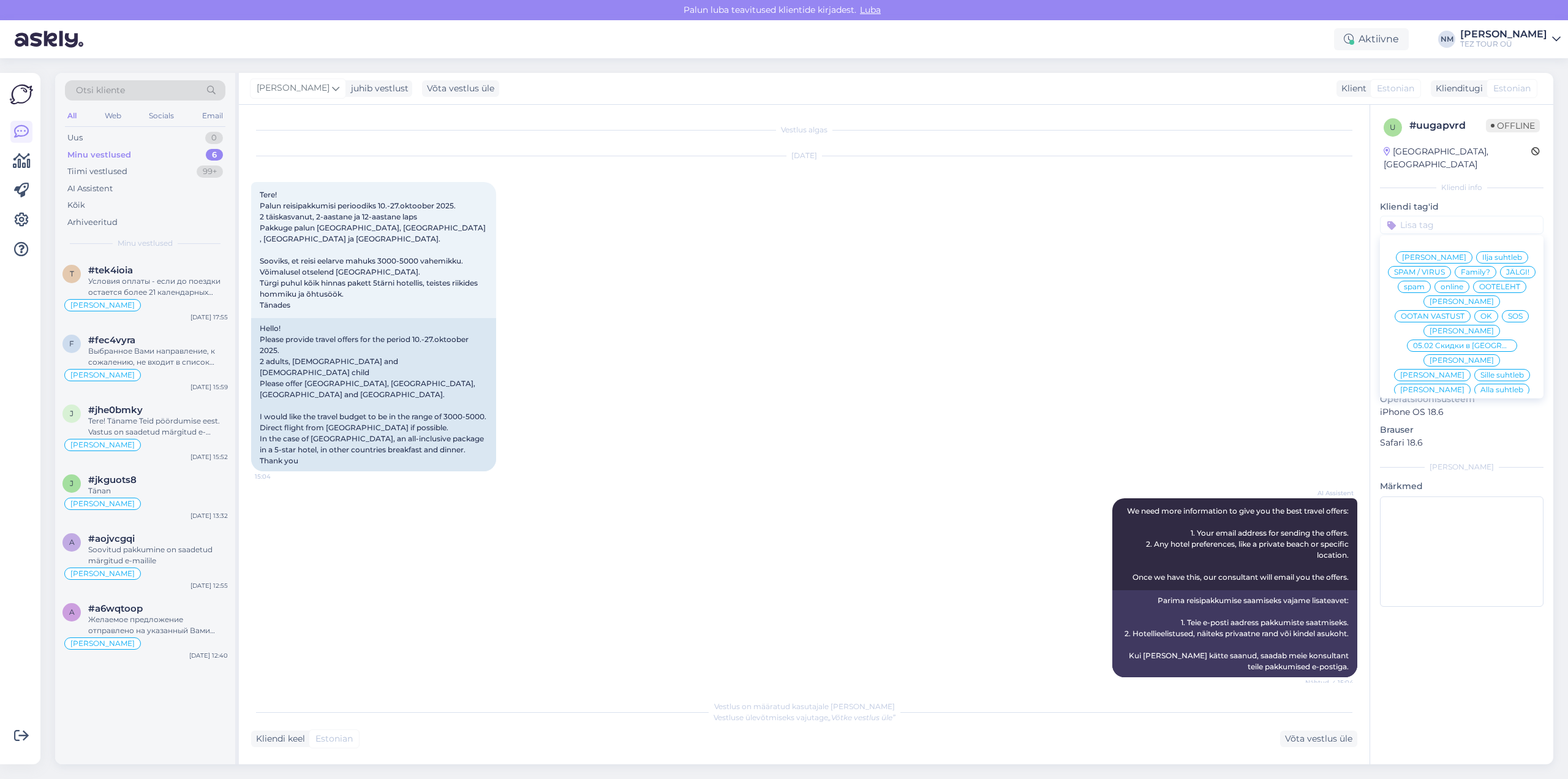
scroll to position [0, 0]
click at [1483, 254] on span "Ilja suhtleb" at bounding box center [1502, 258] width 40 height 8
